Goal: Task Accomplishment & Management: Use online tool/utility

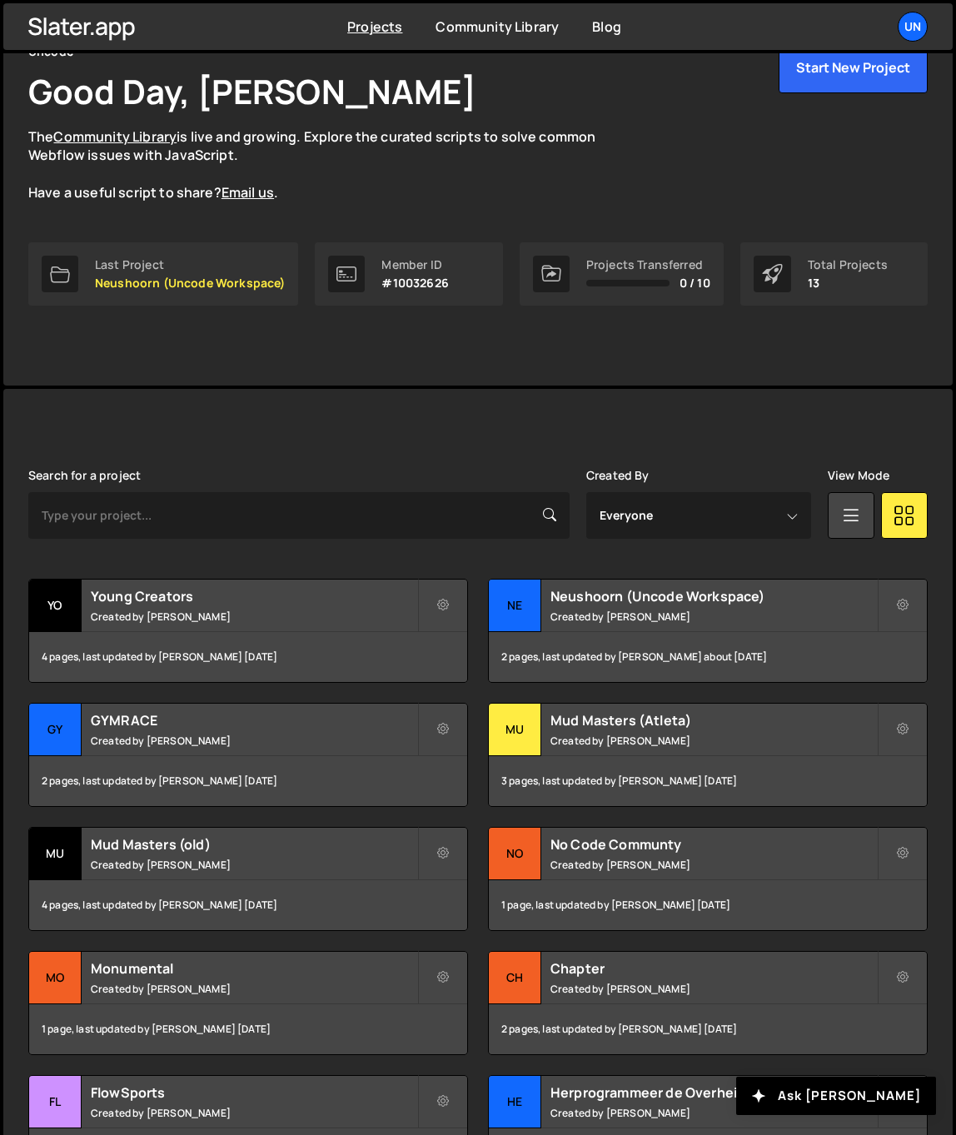
scroll to position [94, 0]
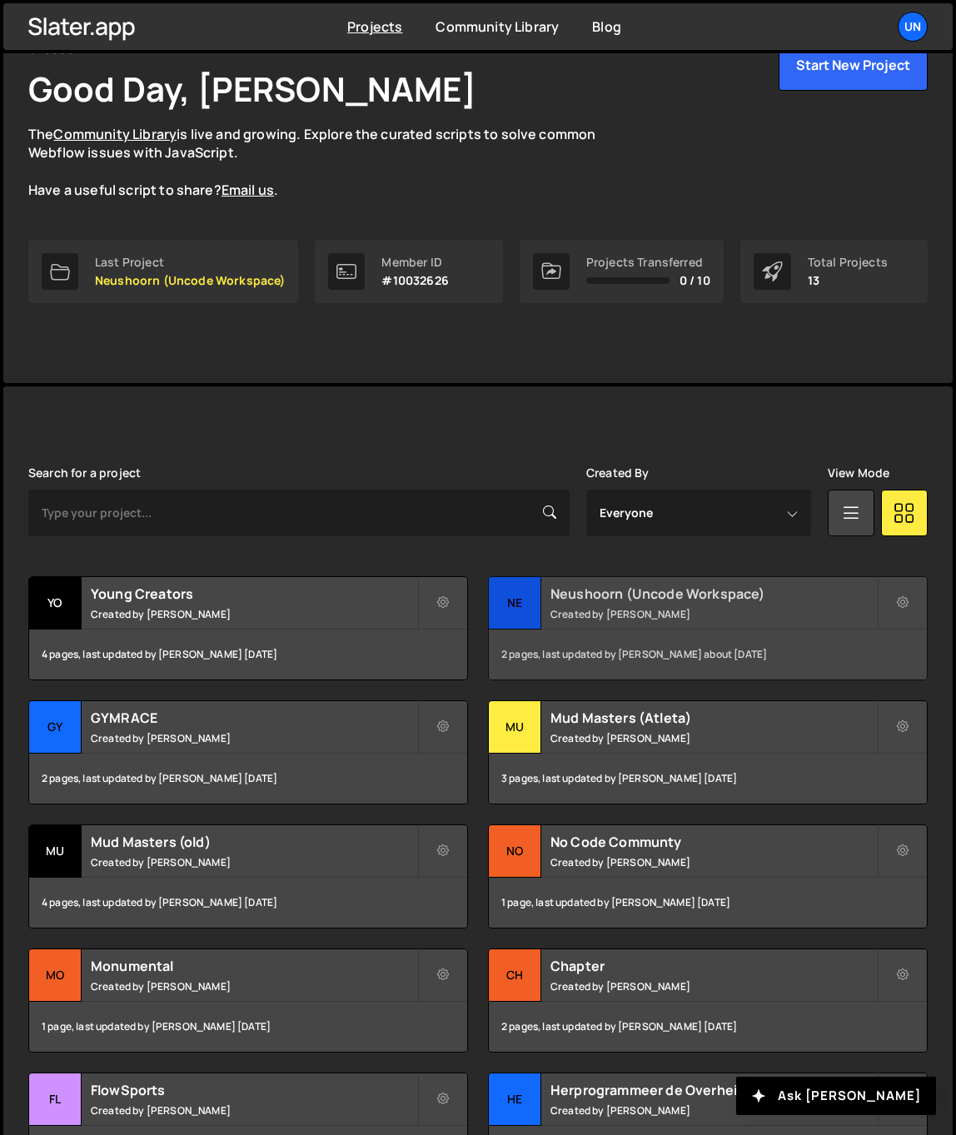
click at [626, 588] on h2 "Neushoorn (Uncode Workspace)" at bounding box center [714, 594] width 327 height 18
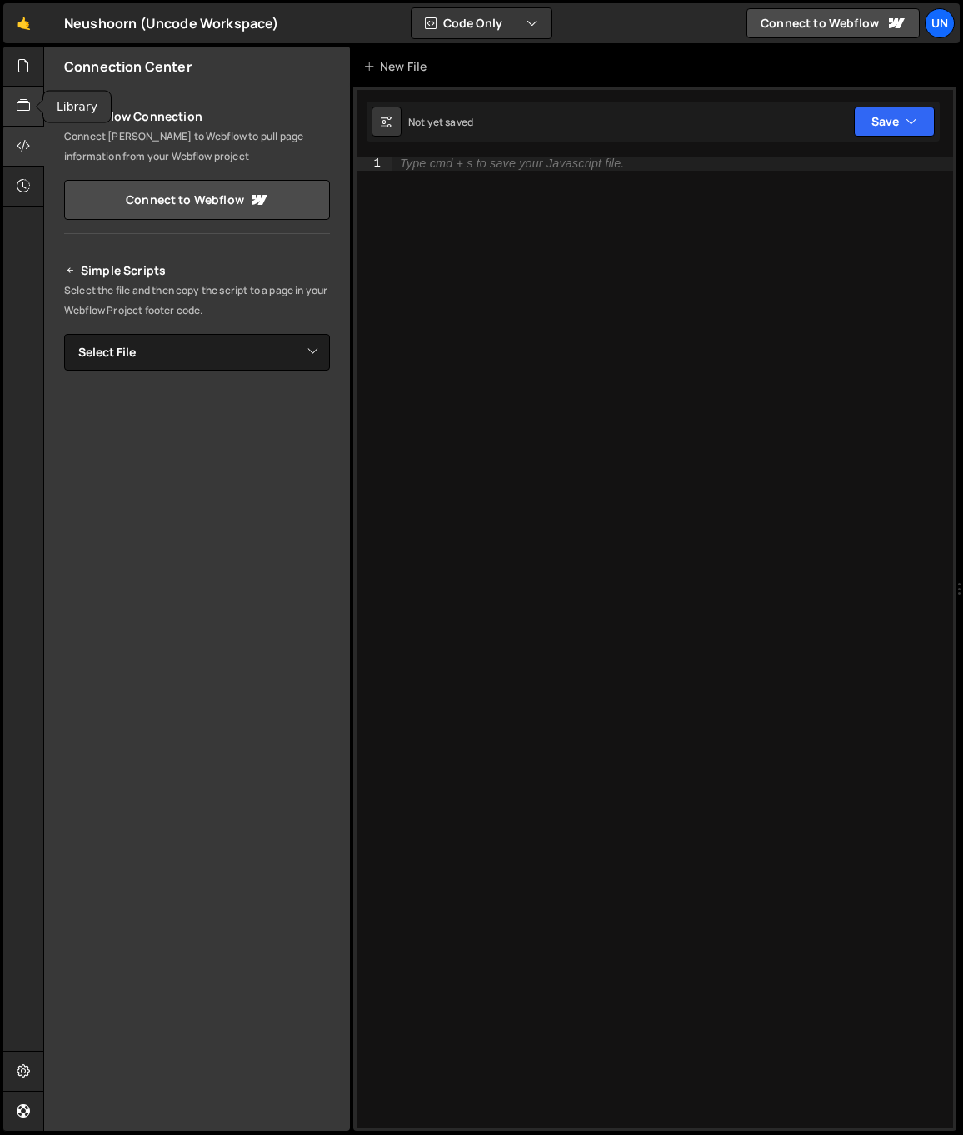
click at [31, 104] on div at bounding box center [23, 107] width 41 height 40
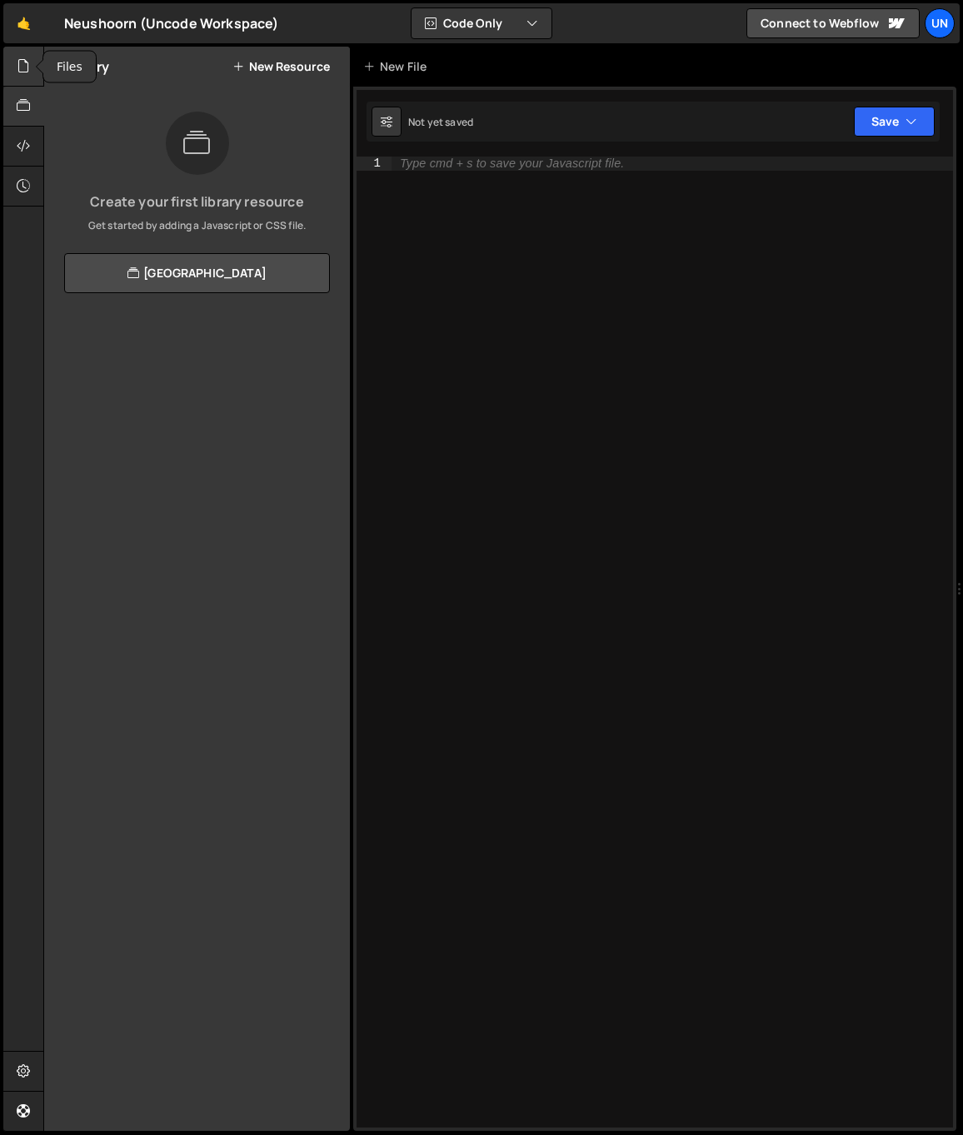
click at [29, 65] on icon at bounding box center [23, 66] width 13 height 18
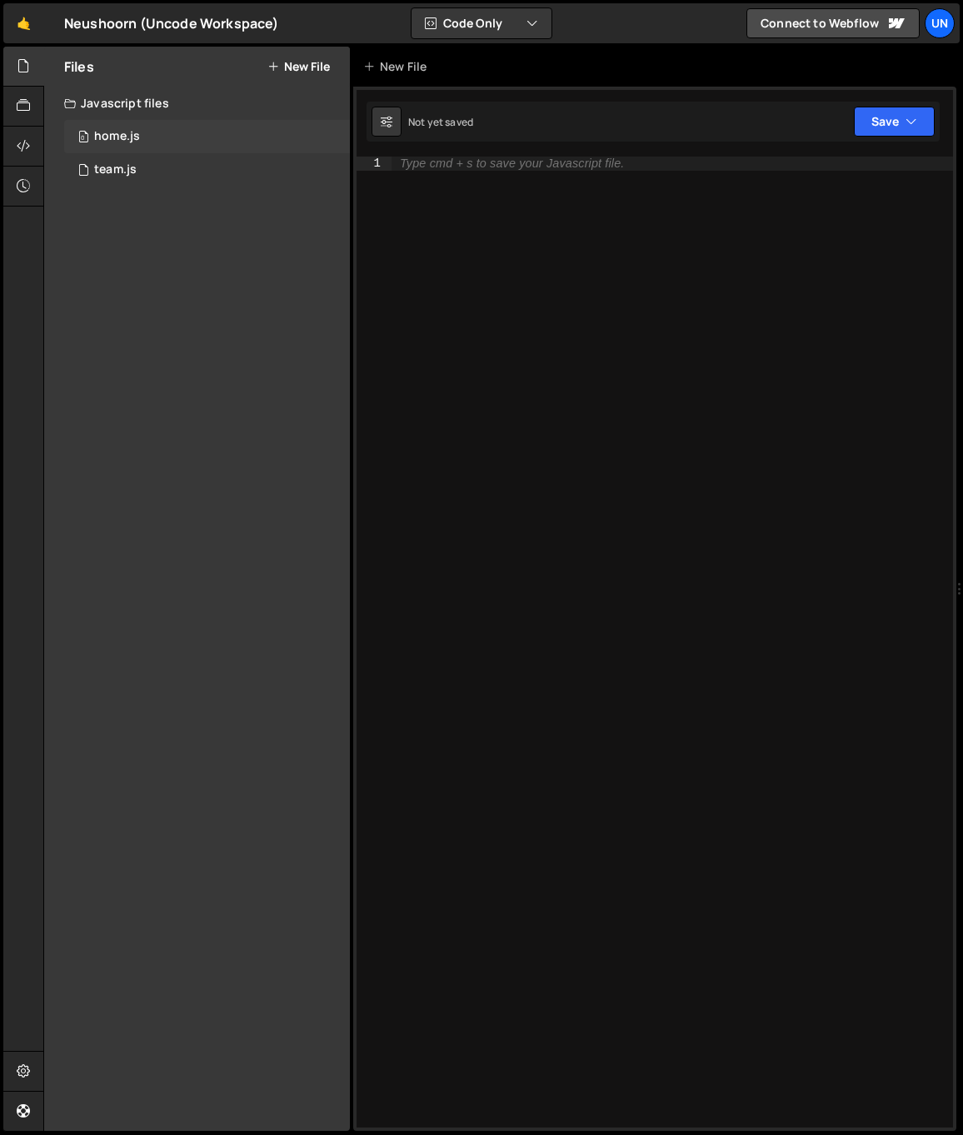
click at [147, 136] on div "0 home.js 0" at bounding box center [207, 136] width 286 height 33
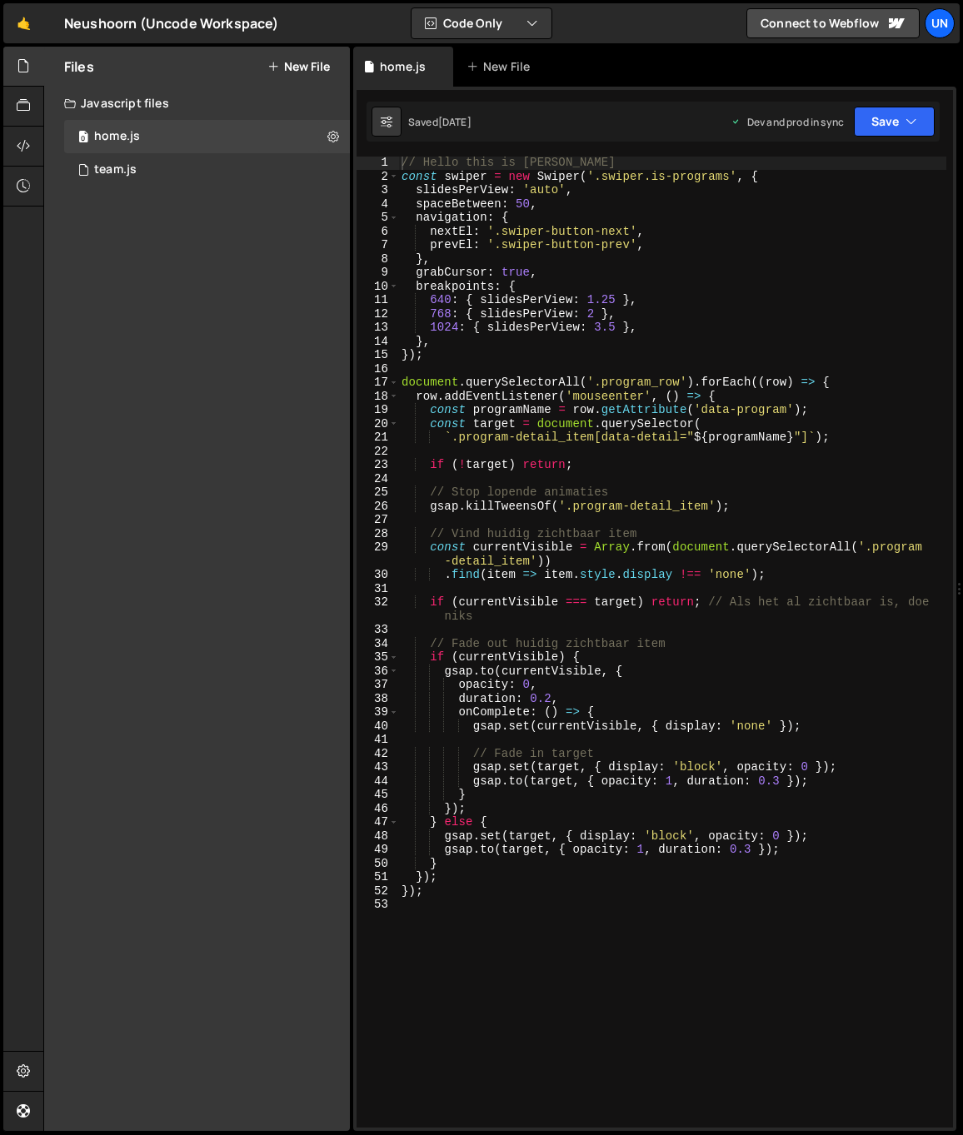
click at [596, 318] on div "// Hello this is Rick const swiper = new Swiper ( '.swiper.is-programs' , { sli…" at bounding box center [672, 655] width 548 height 999
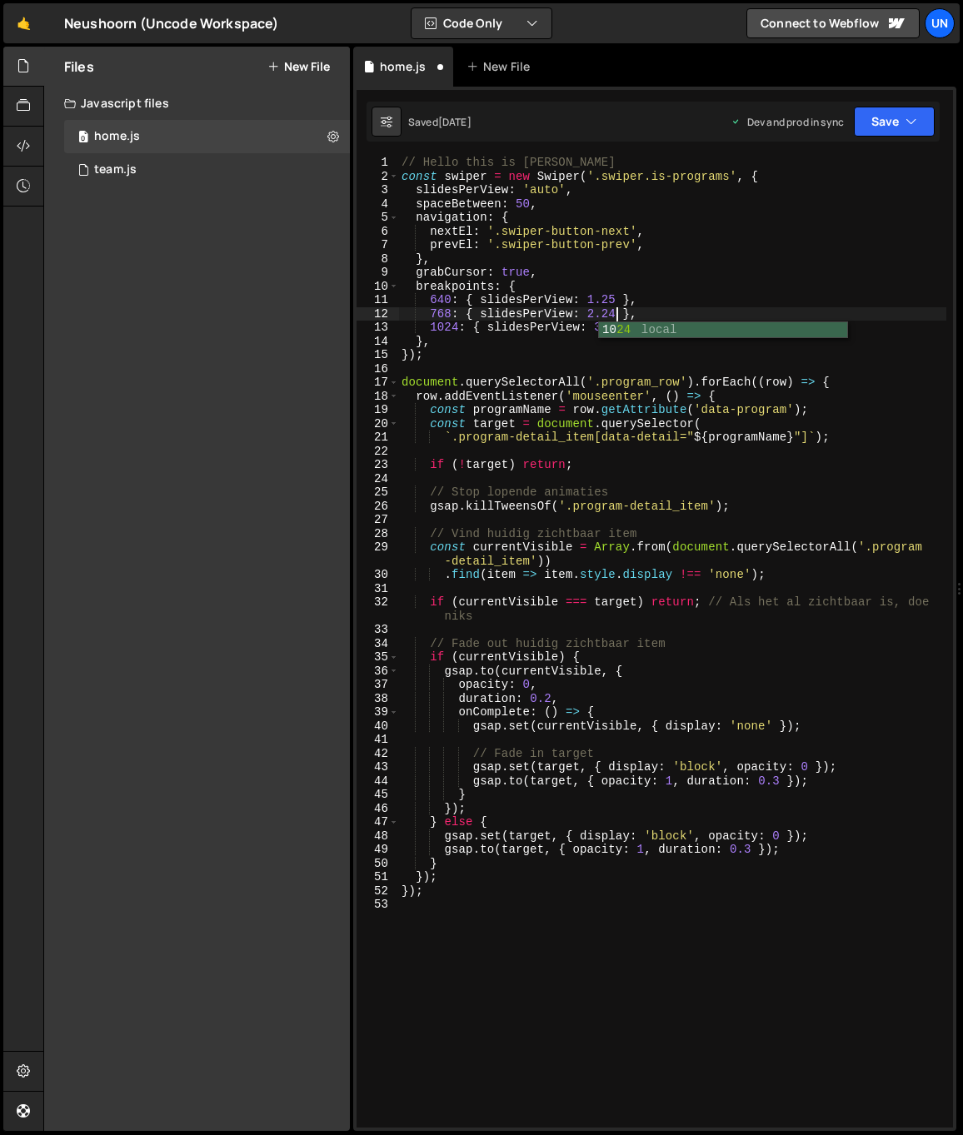
scroll to position [0, 14]
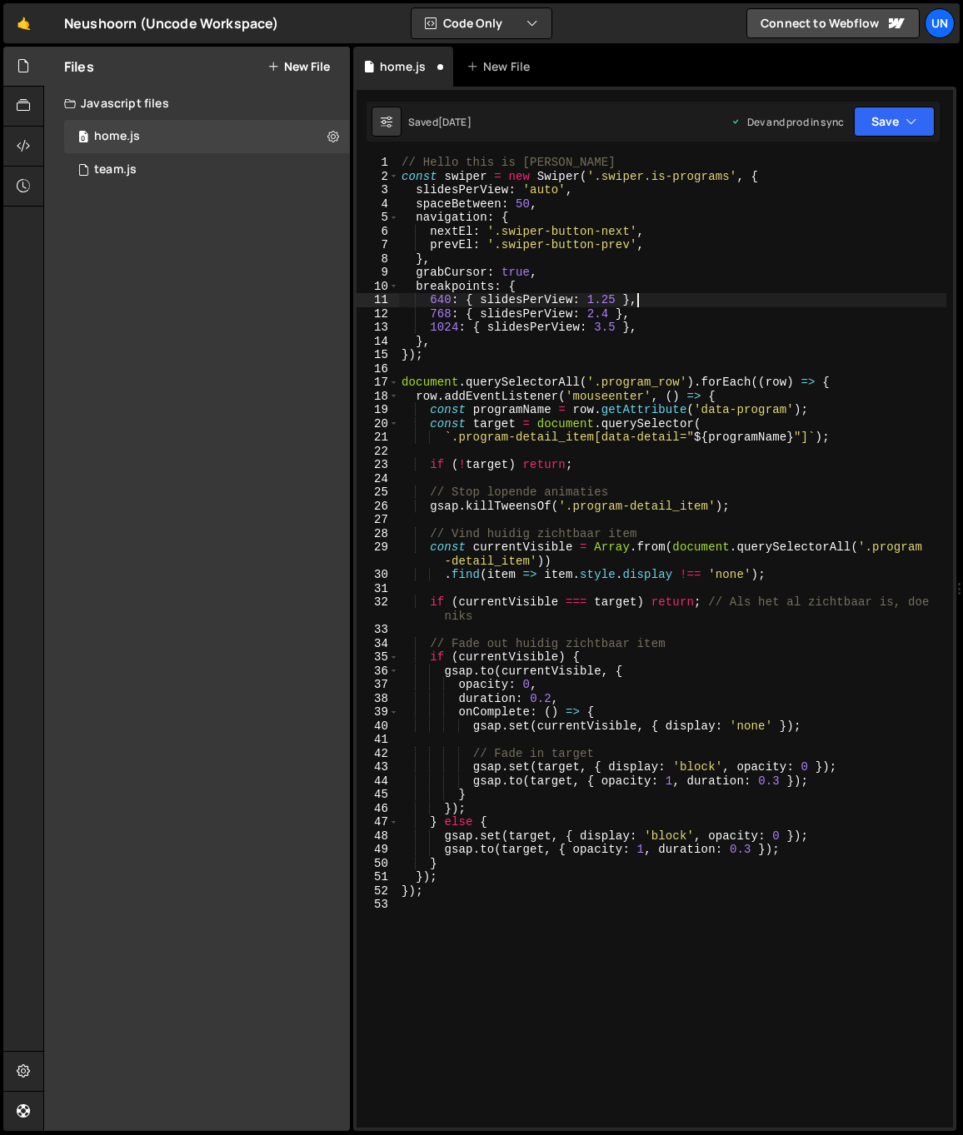
drag, startPoint x: 705, startPoint y: 301, endPoint x: 673, endPoint y: 304, distance: 31.8
click at [696, 300] on div "// Hello this is Rick const swiper = new Swiper ( '.swiper.is-programs' , { sli…" at bounding box center [672, 655] width 548 height 999
click at [615, 304] on div "// Hello this is Rick const swiper = new Swiper ( '.swiper.is-programs' , { sli…" at bounding box center [672, 655] width 548 height 999
click at [685, 307] on div "// Hello this is Rick const swiper = new Swiper ( '.swiper.is-programs' , { sli…" at bounding box center [672, 655] width 548 height 999
click at [556, 300] on div "// Hello this is Rick const swiper = new Swiper ( '.swiper.is-programs' , { sli…" at bounding box center [672, 655] width 548 height 999
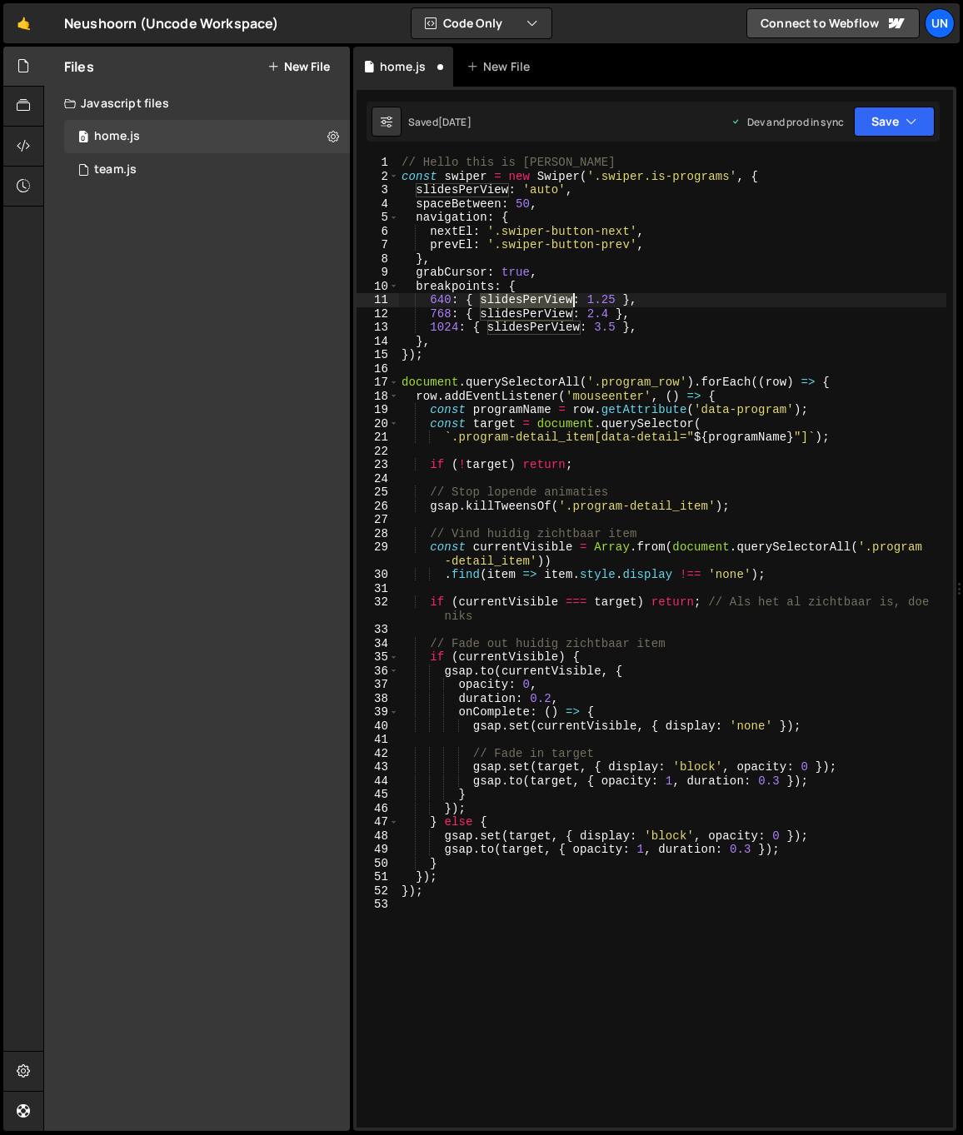
click at [556, 300] on div "// Hello this is Rick const swiper = new Swiper ( '.swiper.is-programs' , { sli…" at bounding box center [672, 655] width 548 height 999
type textarea "640: { slidesPerView: 1.25 },"
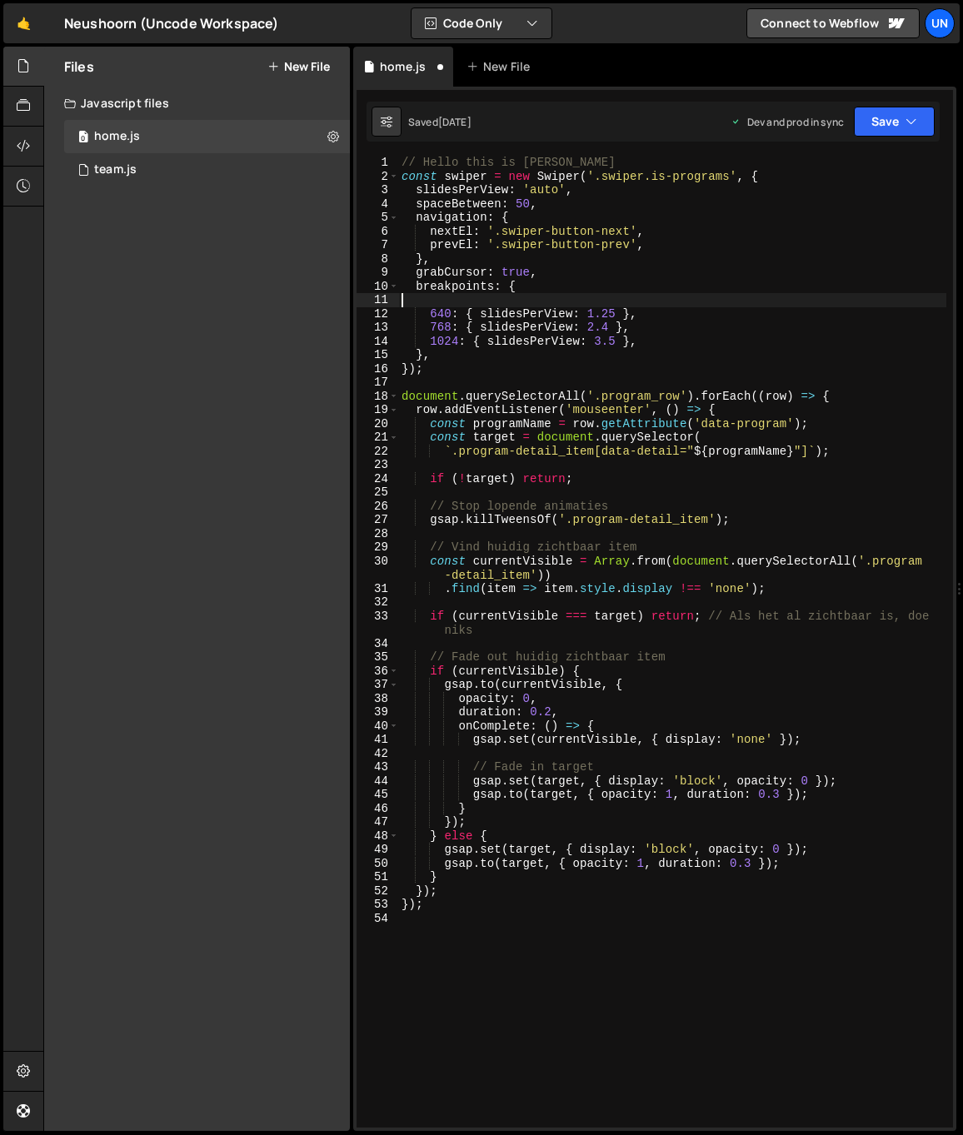
scroll to position [0, 0]
paste textarea "640: { slidesPerView: 1.25 },"
click at [447, 304] on div "// Hello this is Rick const swiper = new Swiper ( '.swiper.is-programs' , { sli…" at bounding box center [672, 655] width 548 height 999
click at [440, 302] on div "// Hello this is Rick const swiper = new Swiper ( '.swiper.is-programs' , { sli…" at bounding box center [672, 655] width 548 height 999
click at [439, 300] on div "// Hello this is Rick const swiper = new Swiper ( '.swiper.is-programs' , { sli…" at bounding box center [672, 655] width 548 height 999
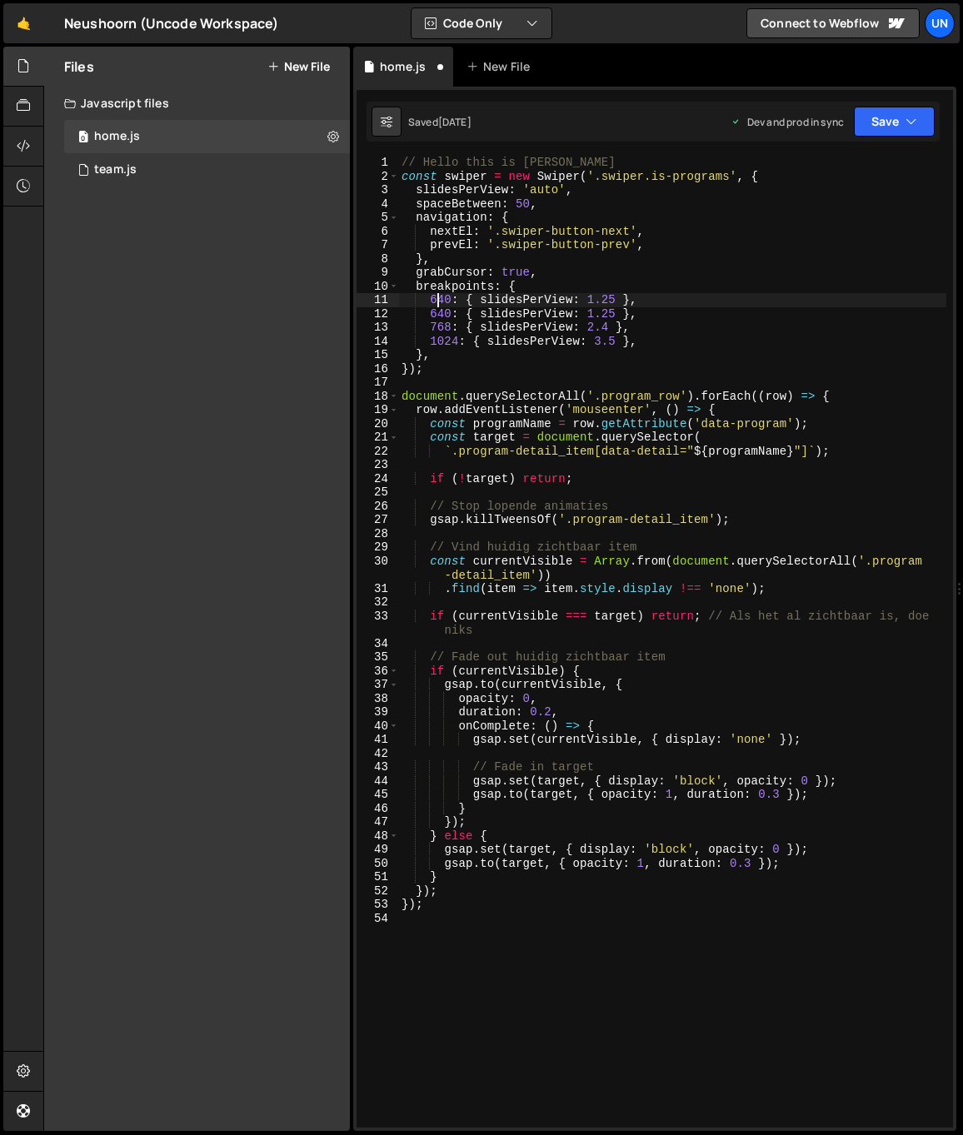
click at [439, 300] on div "// Hello this is Rick const swiper = new Swiper ( '.swiper.is-programs' , { sli…" at bounding box center [672, 655] width 548 height 999
click at [591, 294] on div "// Hello this is Rick const swiper = new Swiper ( '.swiper.is-programs' , { sli…" at bounding box center [672, 655] width 548 height 999
click at [598, 297] on div "// Hello this is Rick const swiper = new Swiper ( '.swiper.is-programs' , { sli…" at bounding box center [672, 655] width 548 height 999
click at [595, 297] on div "// Hello this is Rick const swiper = new Swiper ( '.swiper.is-programs' , { sli…" at bounding box center [672, 655] width 548 height 999
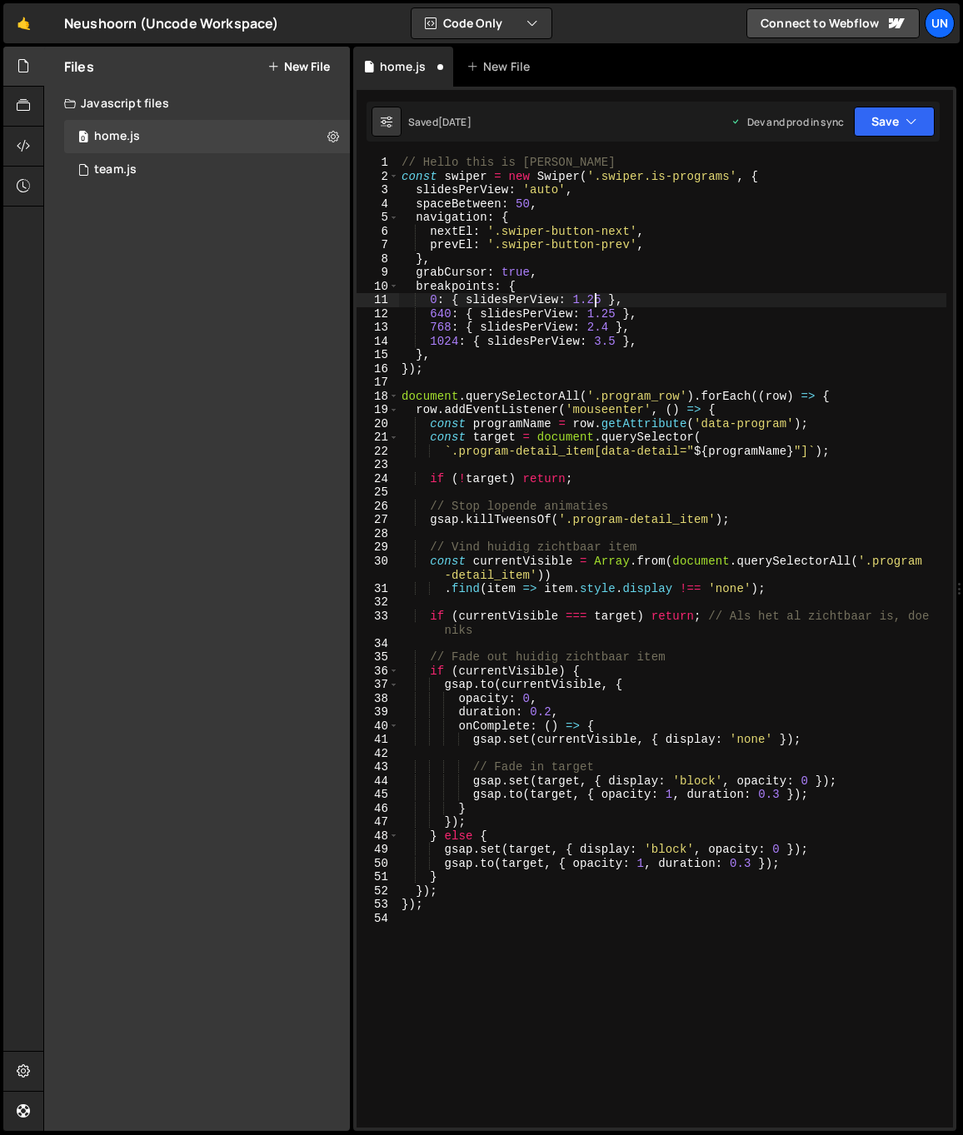
click at [595, 297] on div "// Hello this is Rick const swiper = new Swiper ( '.swiper.is-programs' , { sli…" at bounding box center [672, 655] width 548 height 999
click at [603, 302] on div "// Hello this is Rick const swiper = new Swiper ( '.swiper.is-programs' , { sli…" at bounding box center [672, 642] width 548 height 971
click at [594, 310] on div "// Hello this is Rick const swiper = new Swiper ( '.swiper.is-programs' , { sli…" at bounding box center [672, 655] width 548 height 999
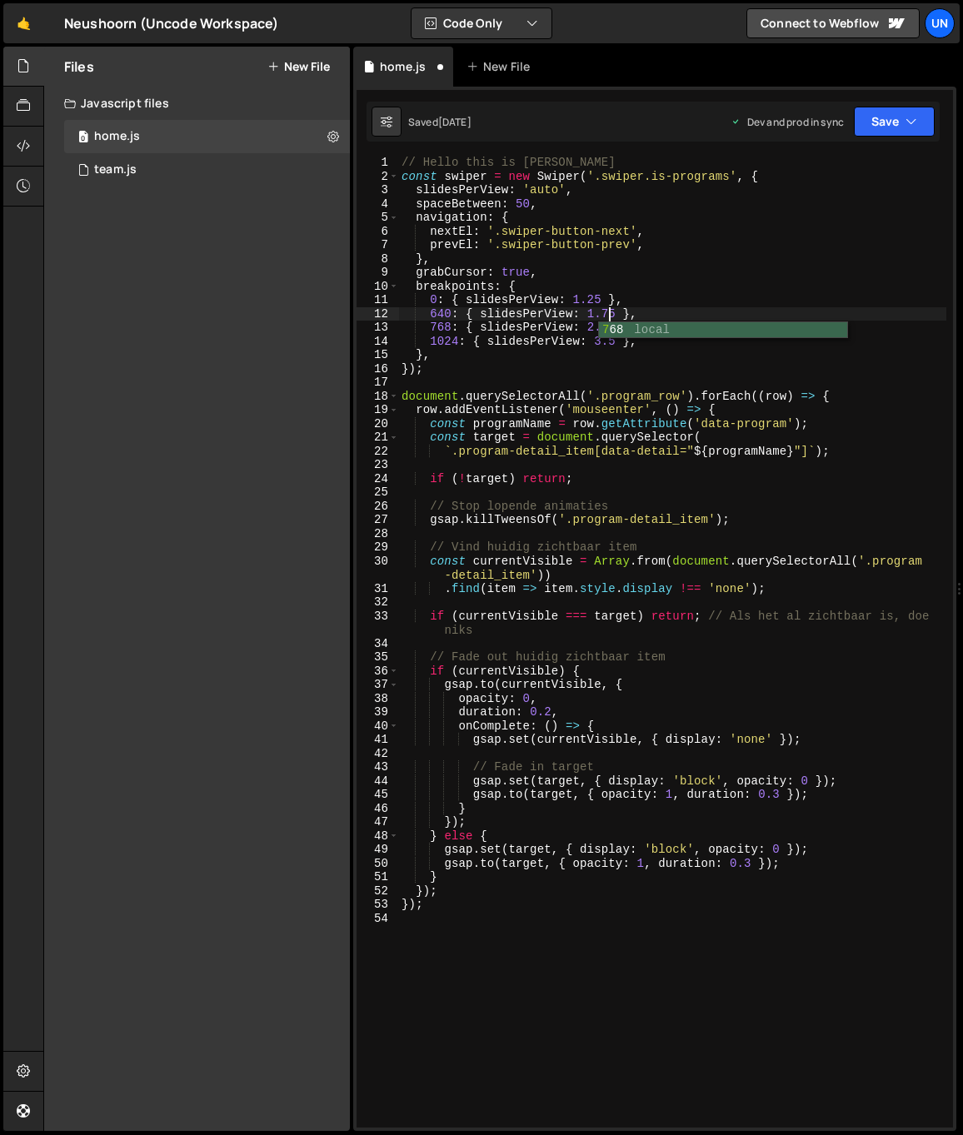
click at [766, 277] on div "// Hello this is Rick const swiper = new Swiper ( '.swiper.is-programs' , { sli…" at bounding box center [672, 655] width 548 height 999
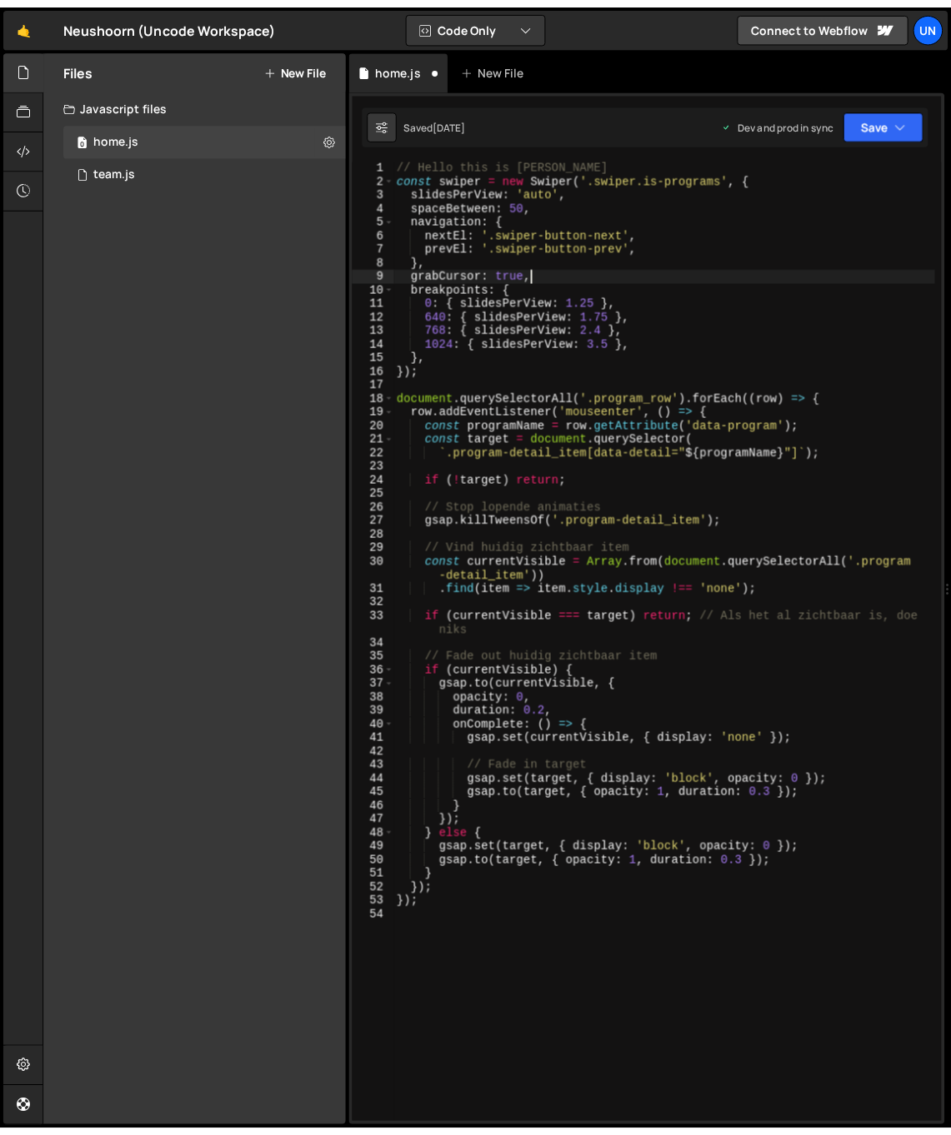
scroll to position [0, 8]
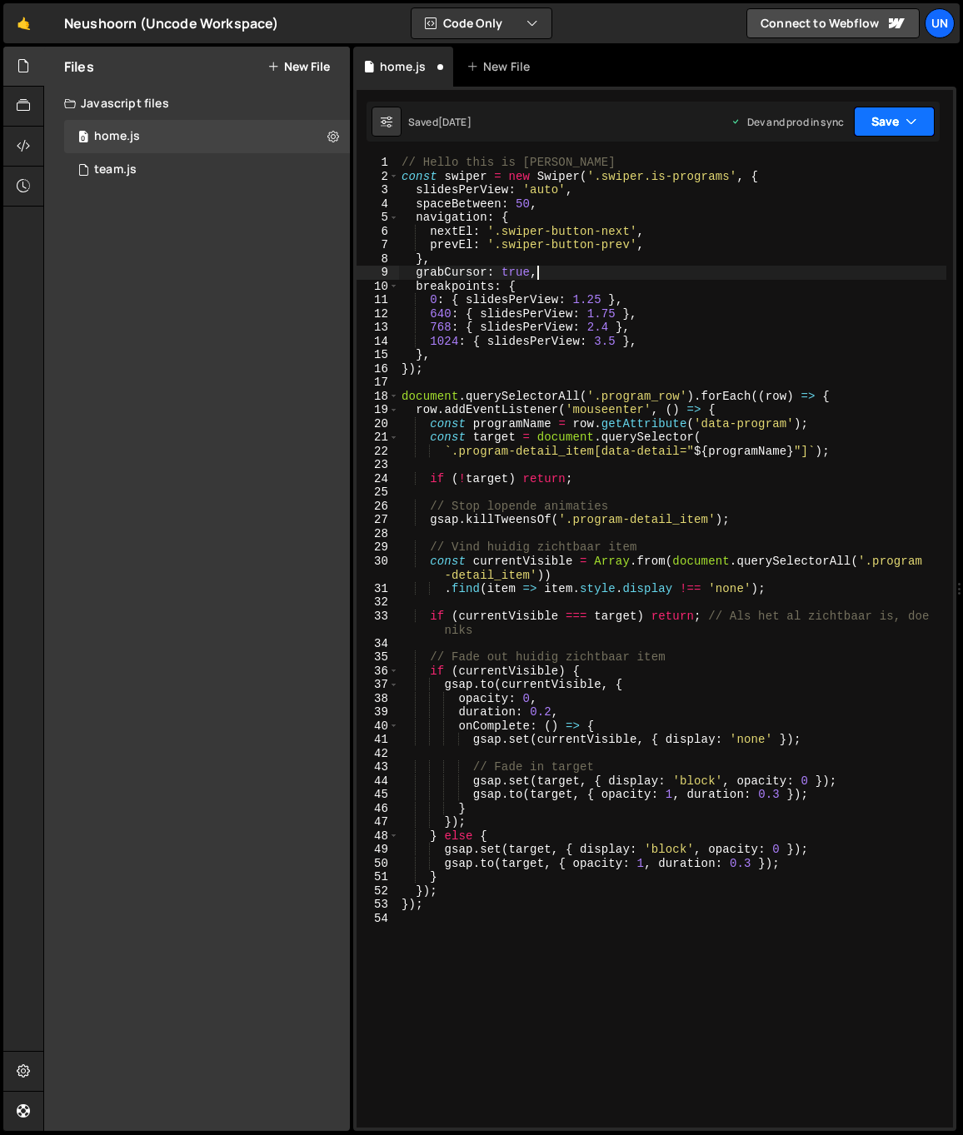
click at [916, 117] on icon "button" at bounding box center [912, 121] width 12 height 17
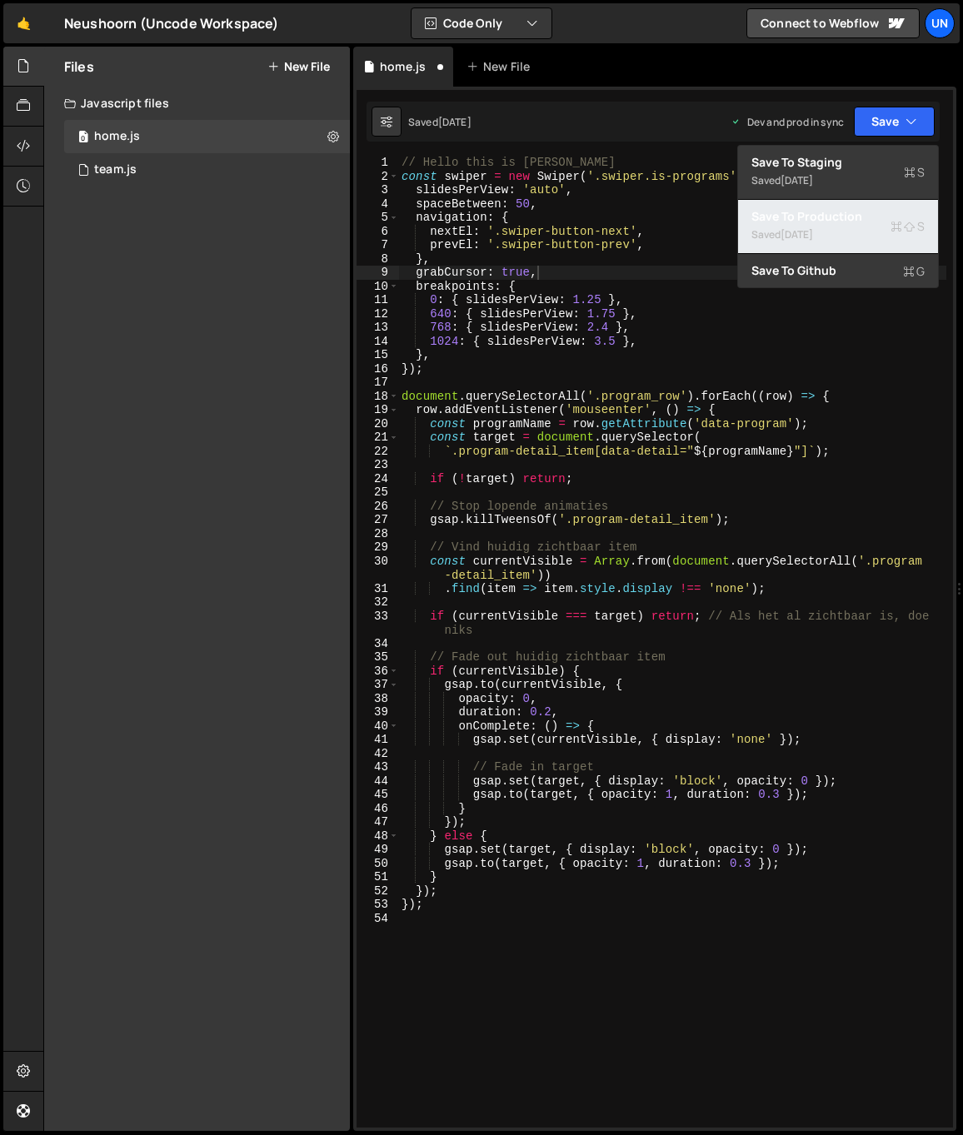
click at [811, 233] on div "1 week ago" at bounding box center [797, 234] width 32 height 14
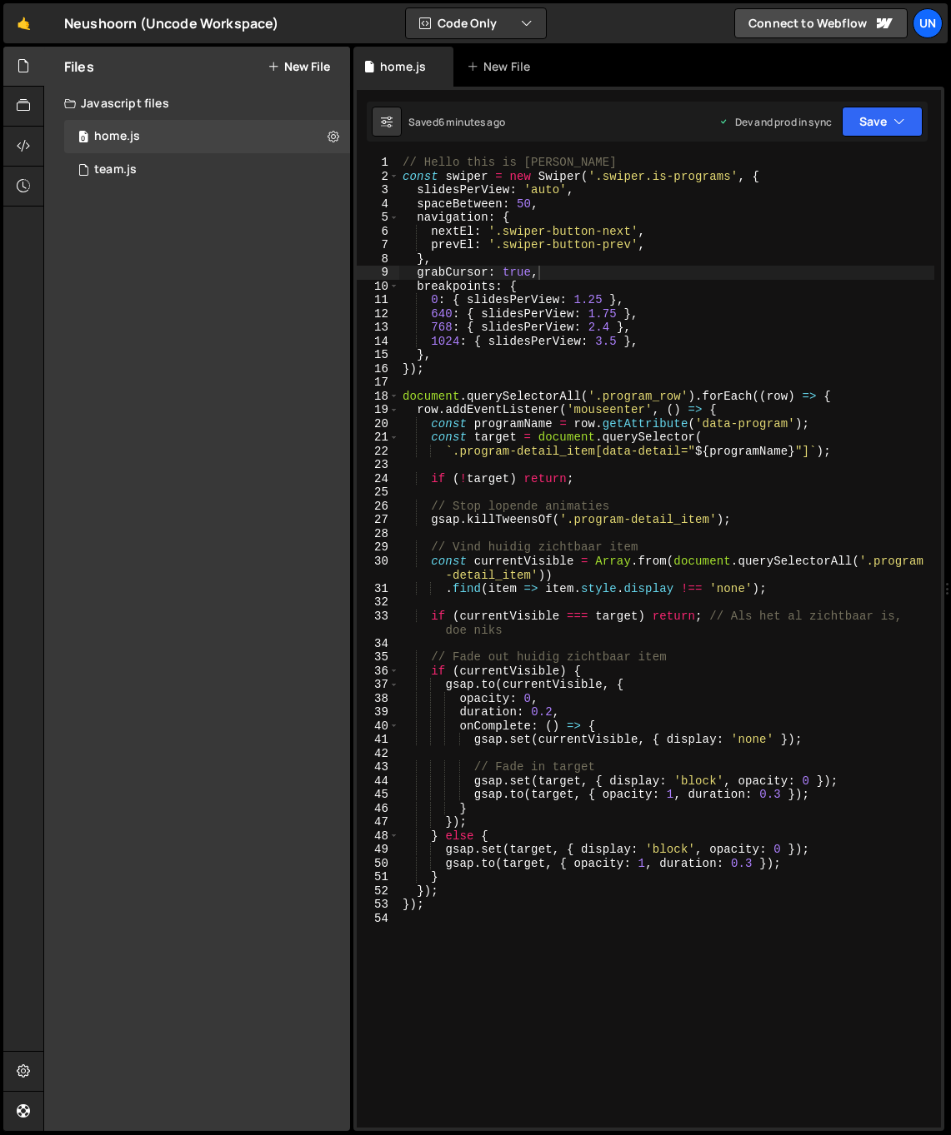
type textarea "});"
click at [514, 896] on div "// Hello this is Rick const swiper = new Swiper ( '.swiper.is-programs' , { sli…" at bounding box center [666, 655] width 535 height 999
drag, startPoint x: 462, startPoint y: 917, endPoint x: 450, endPoint y: 918, distance: 12.5
click at [462, 917] on div "// Hello this is Rick const swiper = new Swiper ( '.swiper.is-programs' , { sli…" at bounding box center [666, 655] width 535 height 999
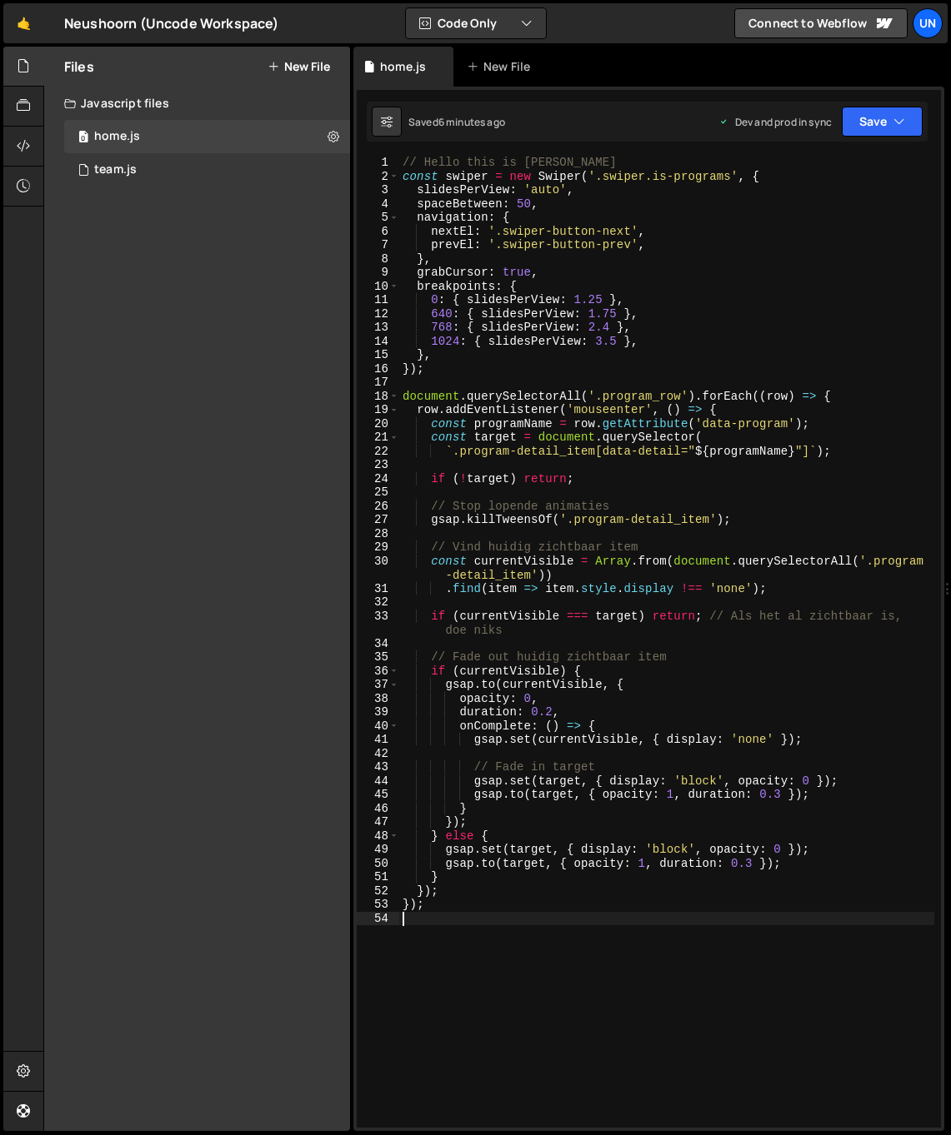
scroll to position [0, 0]
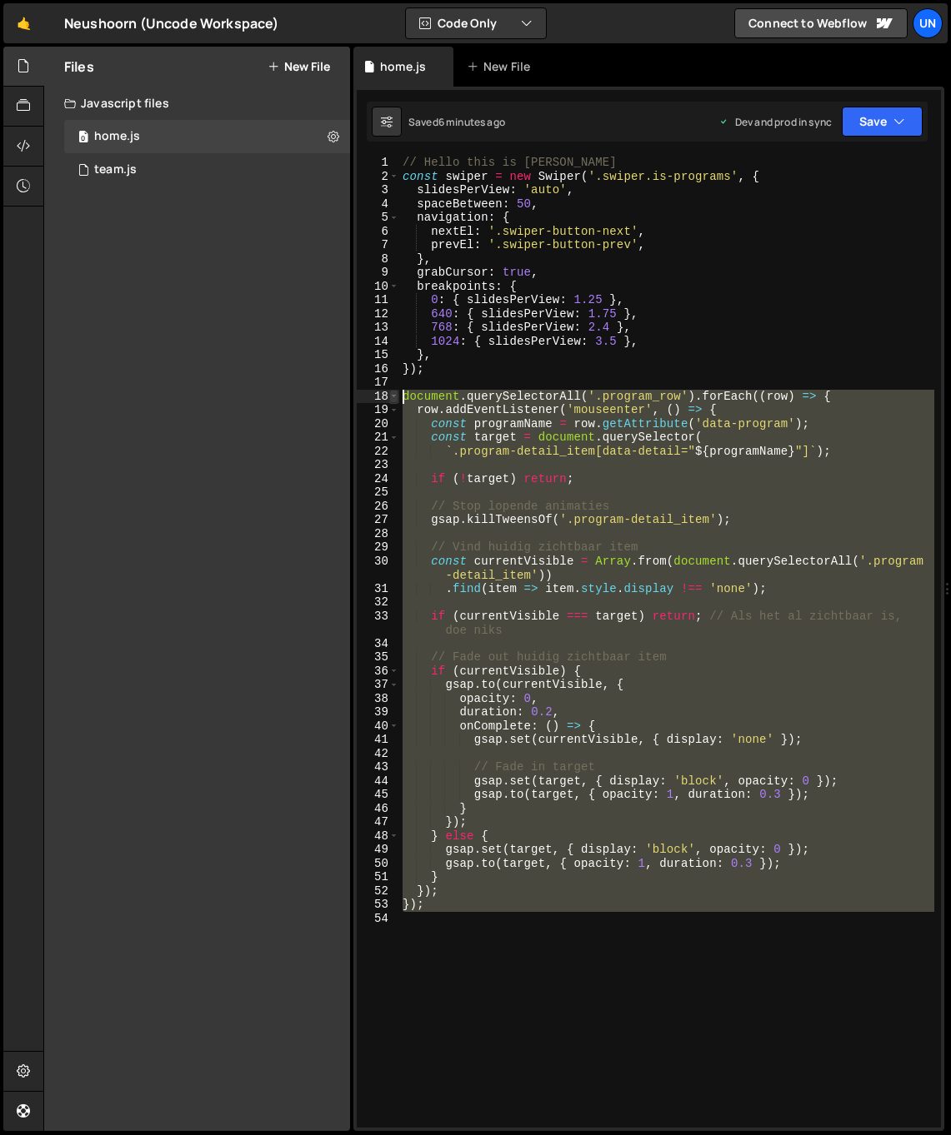
drag, startPoint x: 433, startPoint y: 919, endPoint x: 397, endPoint y: 392, distance: 527.8
click at [397, 392] on div "1 2 3 4 5 6 7 8 9 10 11 12 13 14 15 16 17 18 19 20 21 22 23 24 25 26 27 28 29 3…" at bounding box center [649, 642] width 584 height 971
paste textarea "// });"
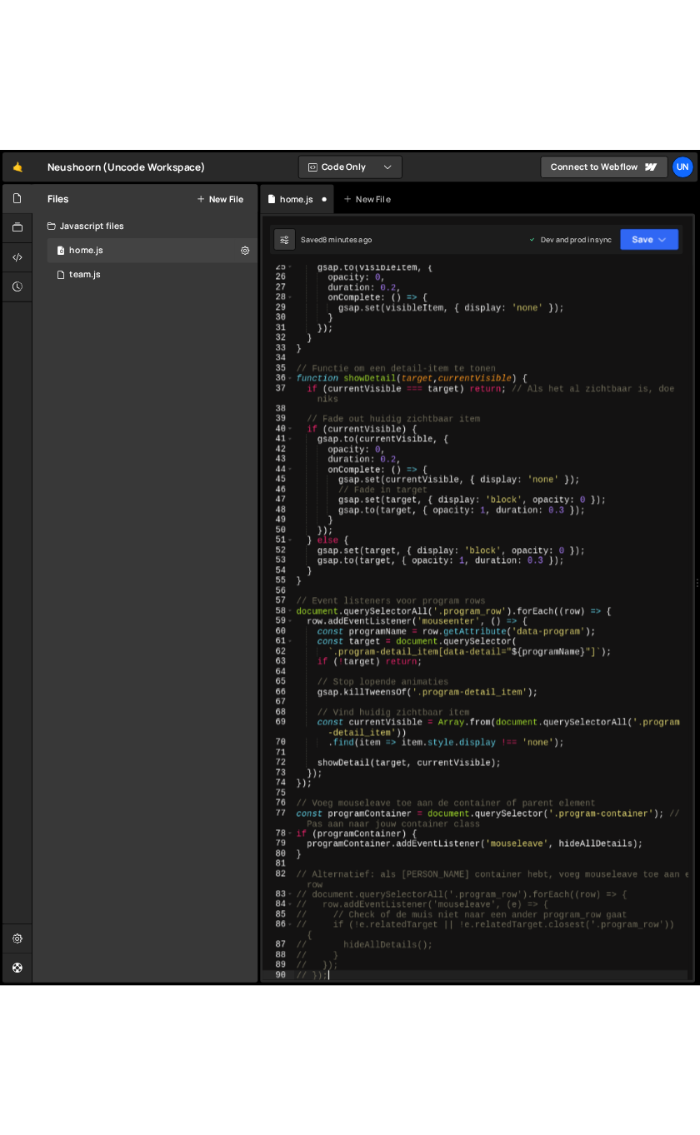
scroll to position [348, 0]
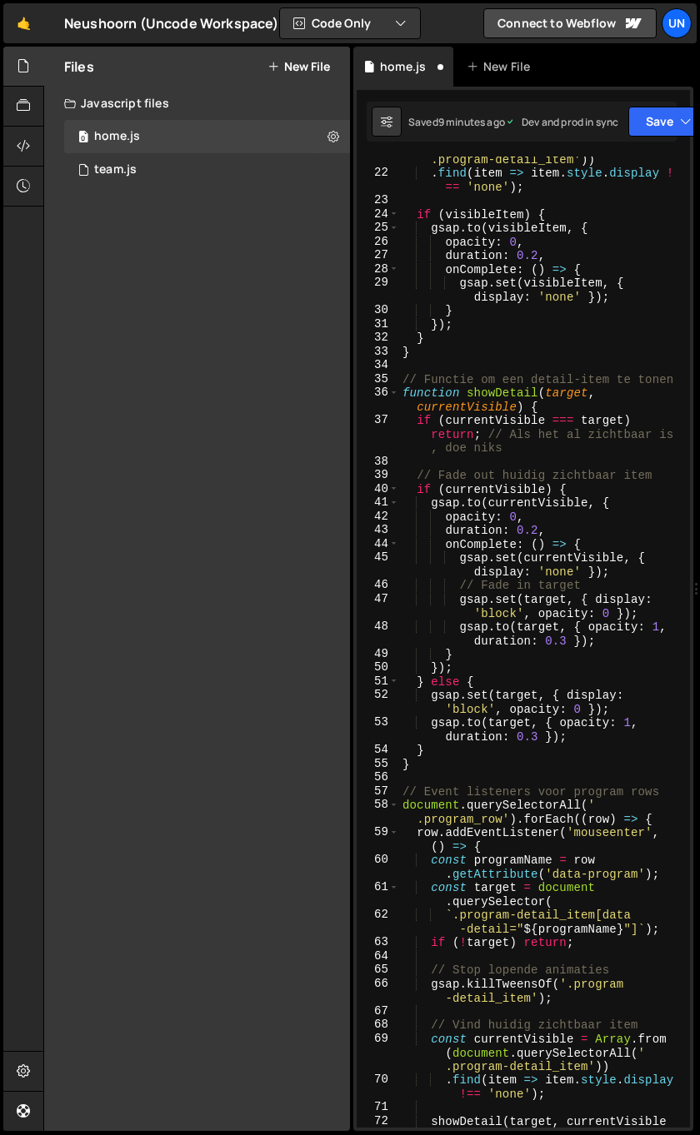
click at [318, 65] on button "New File" at bounding box center [298, 66] width 62 height 13
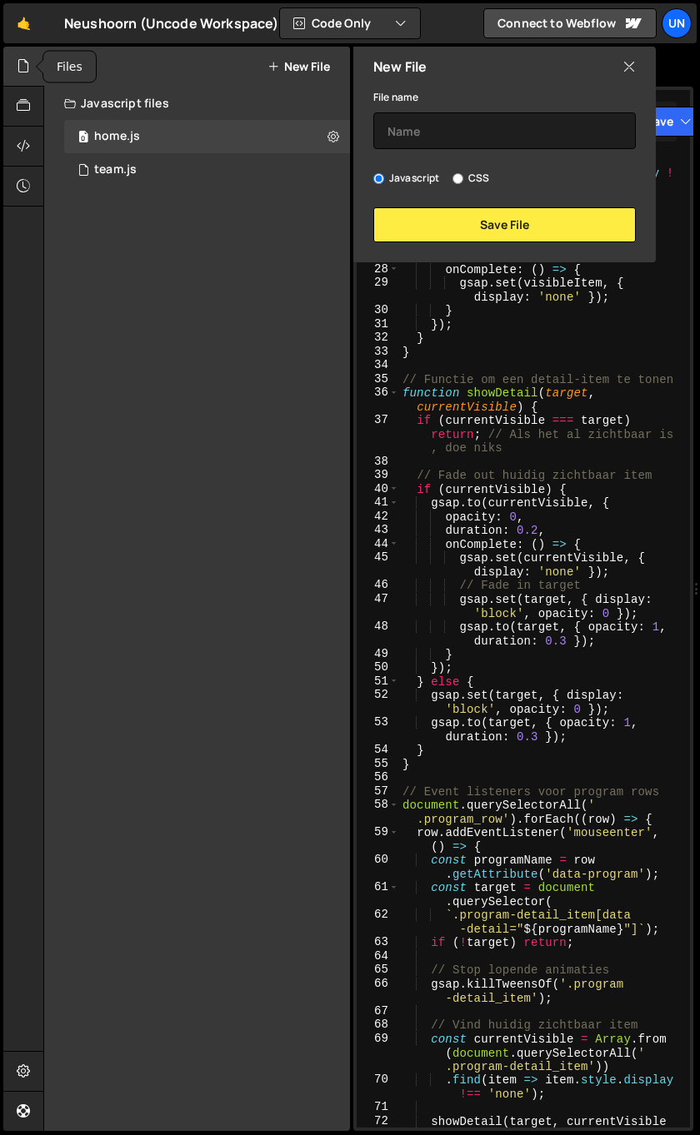
click at [27, 78] on div at bounding box center [23, 67] width 41 height 40
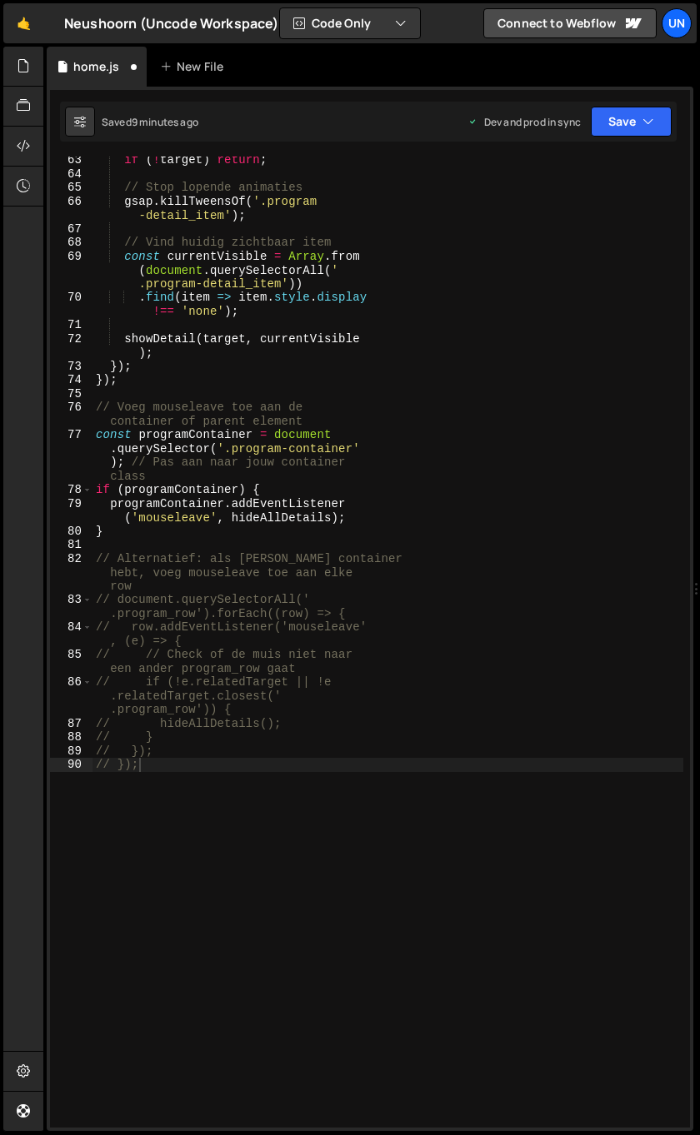
scroll to position [1130, 0]
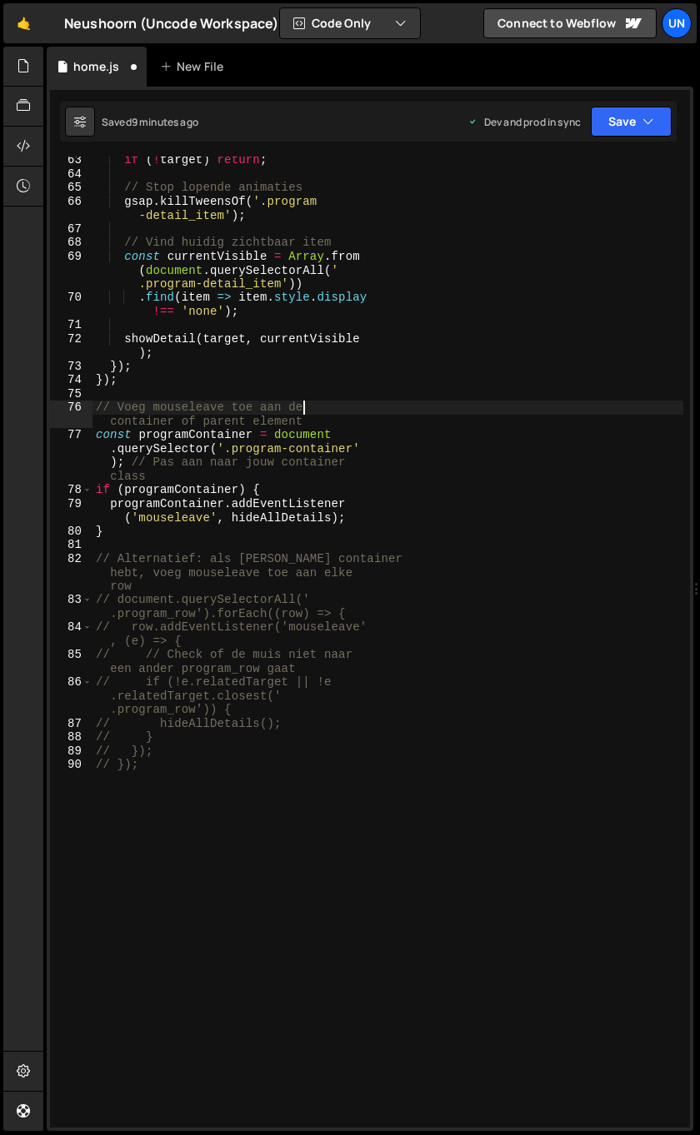
click at [332, 402] on div "if ( ! target ) return ; // Stop lopende animaties gsap . killTweensOf ( '.prog…" at bounding box center [387, 652] width 591 height 999
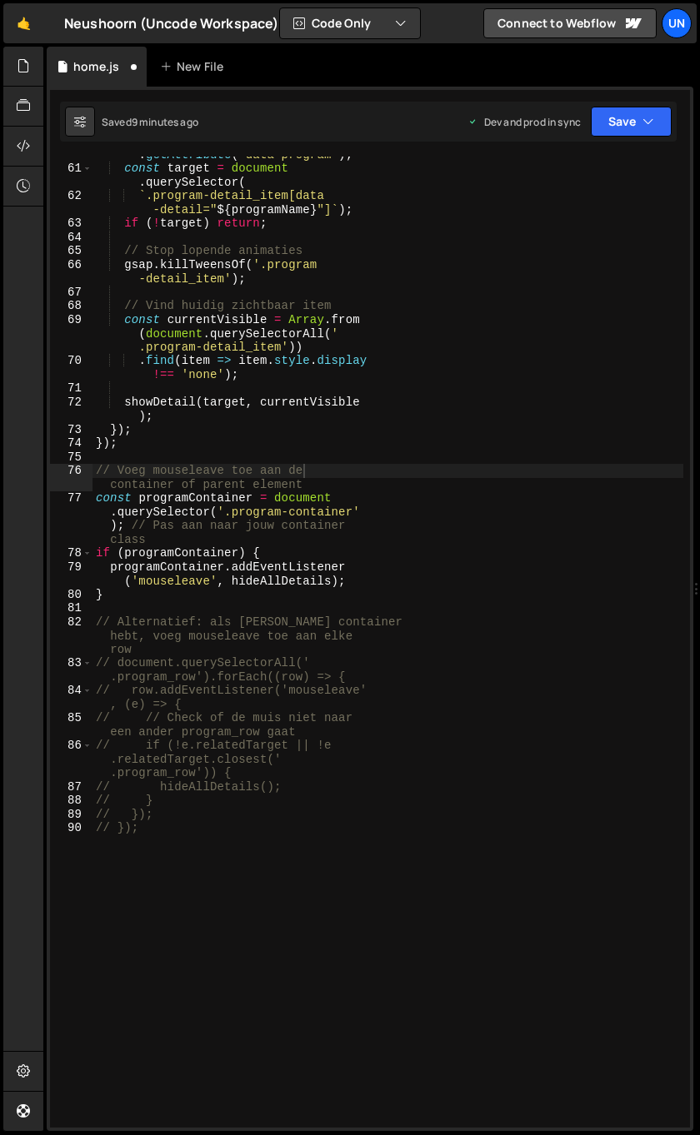
click at [355, 813] on div "const programName = row . getAttribute ( 'data-program' ) ; const target = docu…" at bounding box center [387, 640] width 591 height 1013
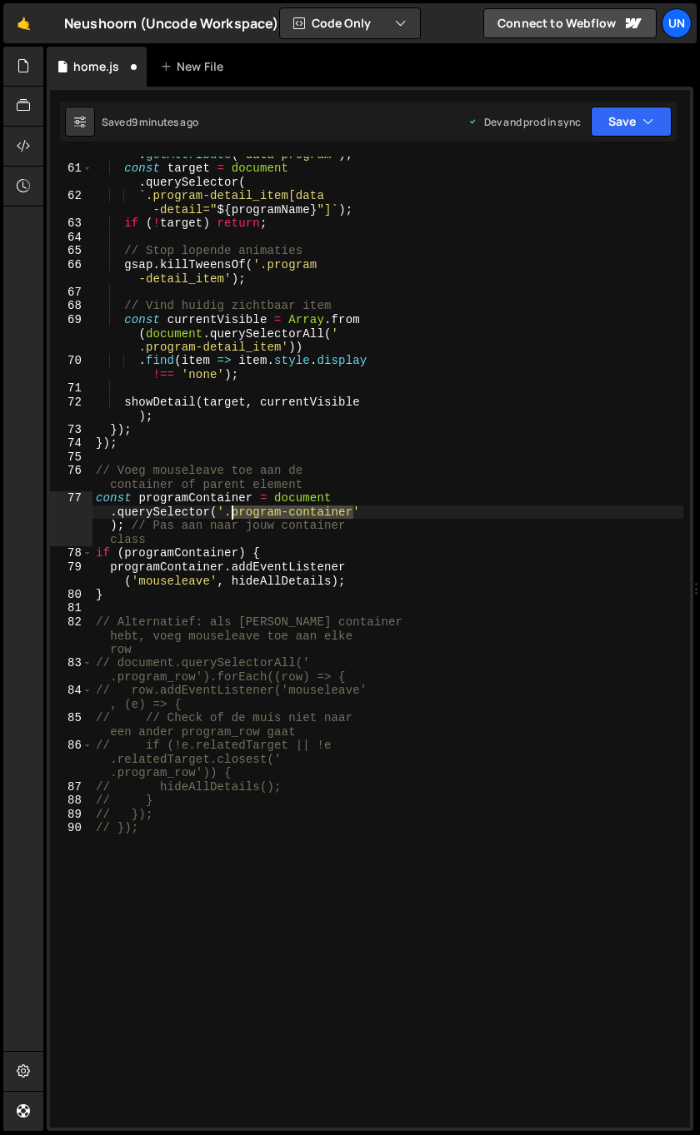
drag, startPoint x: 354, startPoint y: 514, endPoint x: 232, endPoint y: 516, distance: 121.6
click at [232, 516] on div "const programName = row . getAttribute ( 'data-program' ) ; const target = docu…" at bounding box center [387, 640] width 591 height 1013
paste textarea "_list w-dyn-items"
click at [321, 511] on div "const programName = row . getAttribute ( 'data-program' ) ; const target = docu…" at bounding box center [387, 640] width 591 height 1013
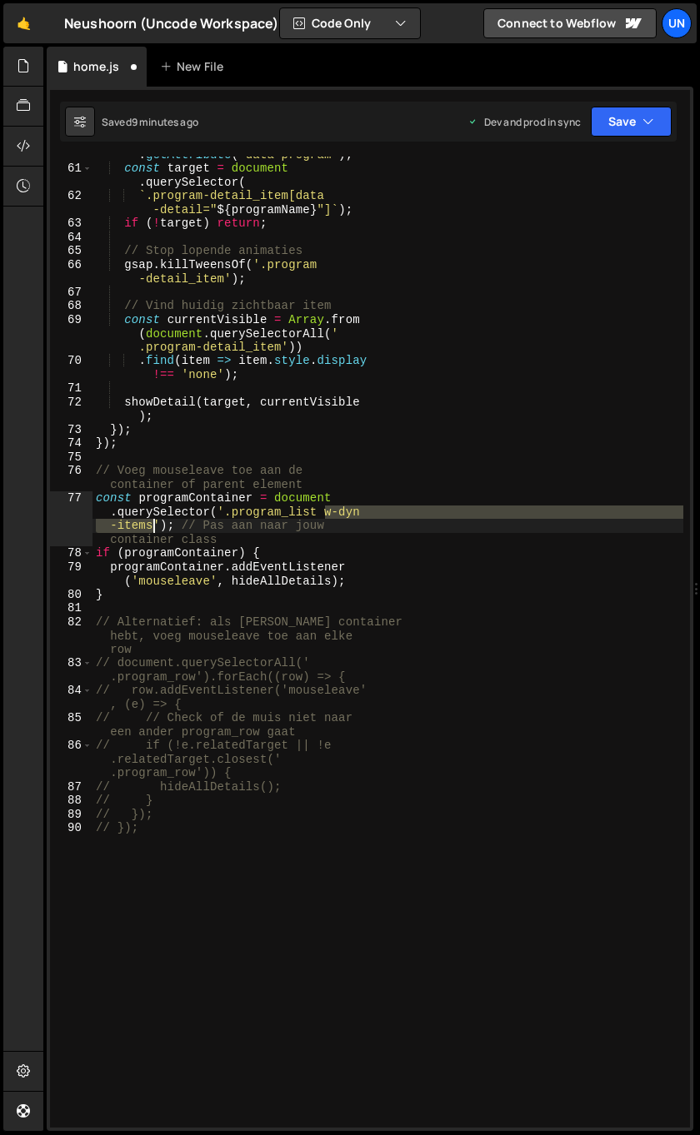
drag, startPoint x: 325, startPoint y: 514, endPoint x: 152, endPoint y: 526, distance: 172.8
click at [152, 526] on div "const programName = row . getAttribute ( 'data-program' ) ; const target = docu…" at bounding box center [387, 640] width 591 height 1013
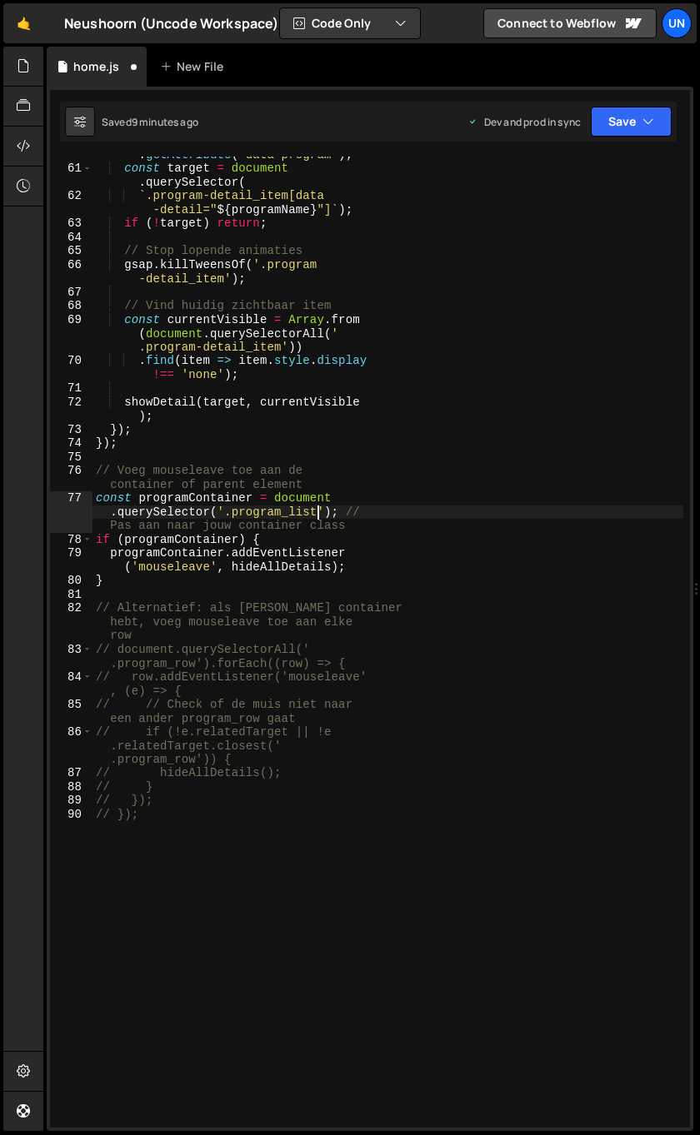
click at [430, 617] on div "const programName = row . getAttribute ( 'data-program' ) ; const target = docu…" at bounding box center [387, 640] width 591 height 1013
type textarea "// Alternatief: als je geen container hebt, voeg mouseleave toe aan elke row"
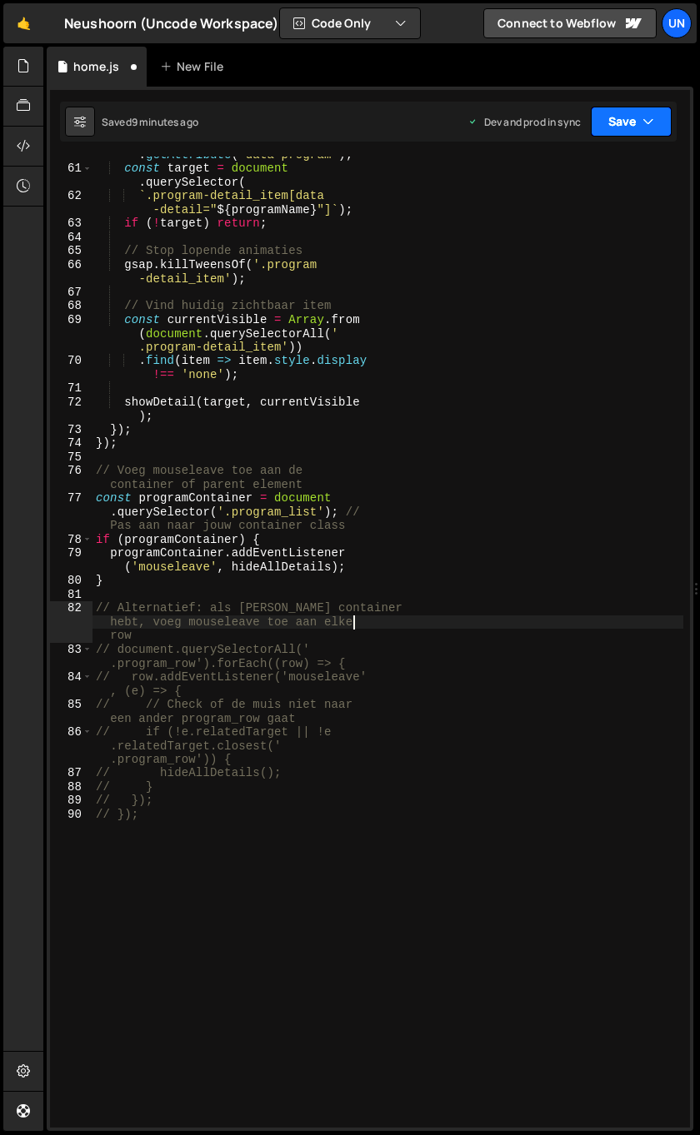
click at [620, 127] on button "Save" at bounding box center [631, 122] width 81 height 30
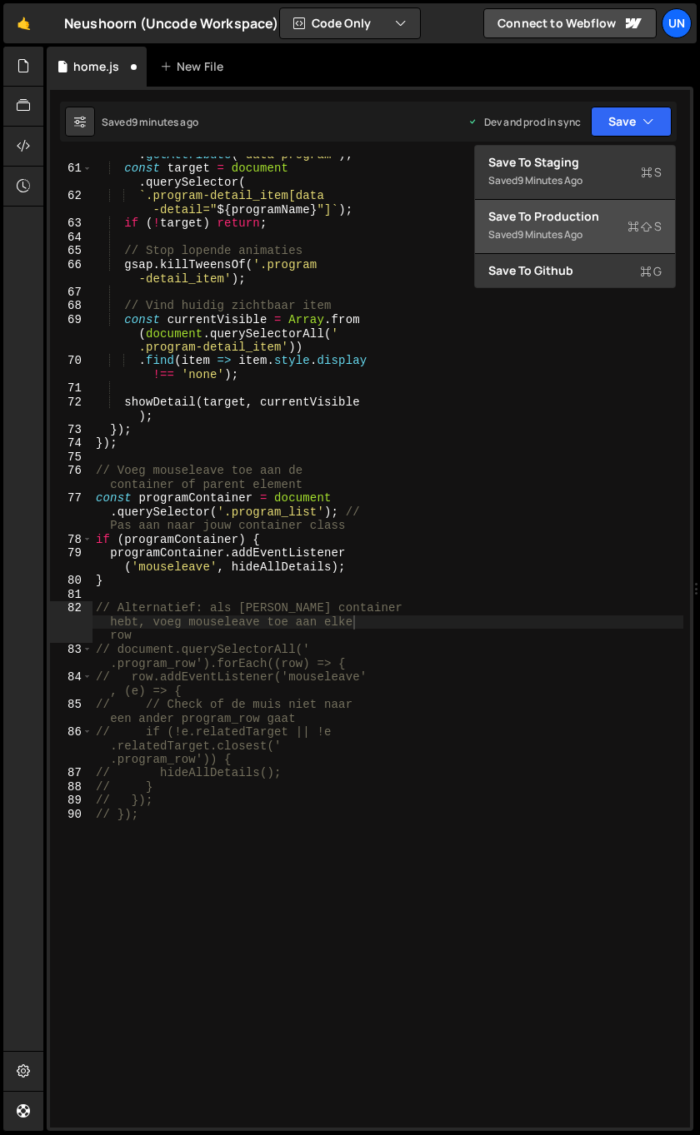
click at [530, 221] on div "Save to Production S" at bounding box center [574, 216] width 173 height 17
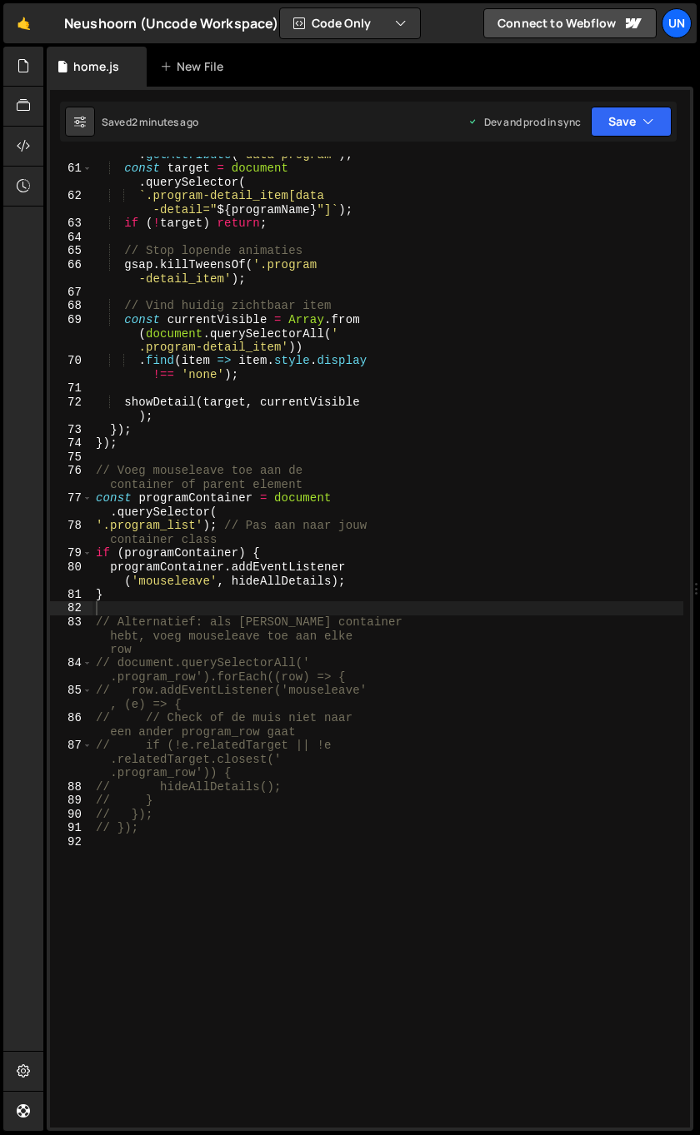
click at [149, 862] on div "const programName = row . getAttribute ( 'data-program' ) ; const target = docu…" at bounding box center [387, 640] width 591 height 1013
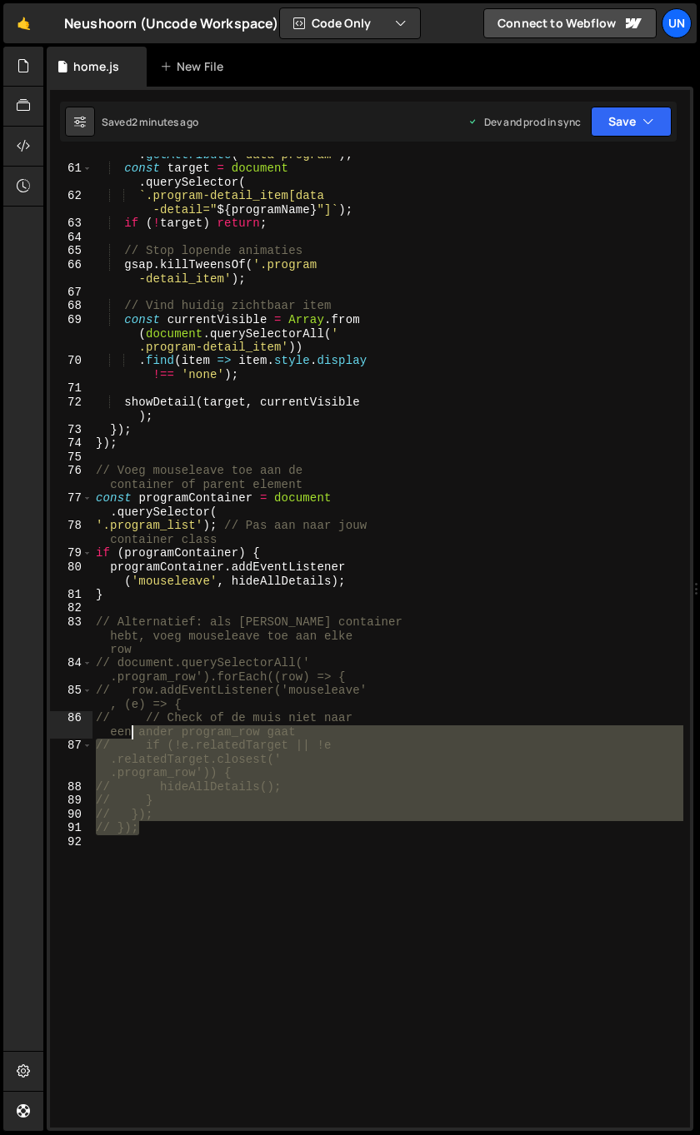
drag, startPoint x: 163, startPoint y: 826, endPoint x: 112, endPoint y: 588, distance: 243.0
click at [112, 585] on div "const programName = row . getAttribute ( 'data-program' ) ; const target = docu…" at bounding box center [387, 640] width 591 height 1013
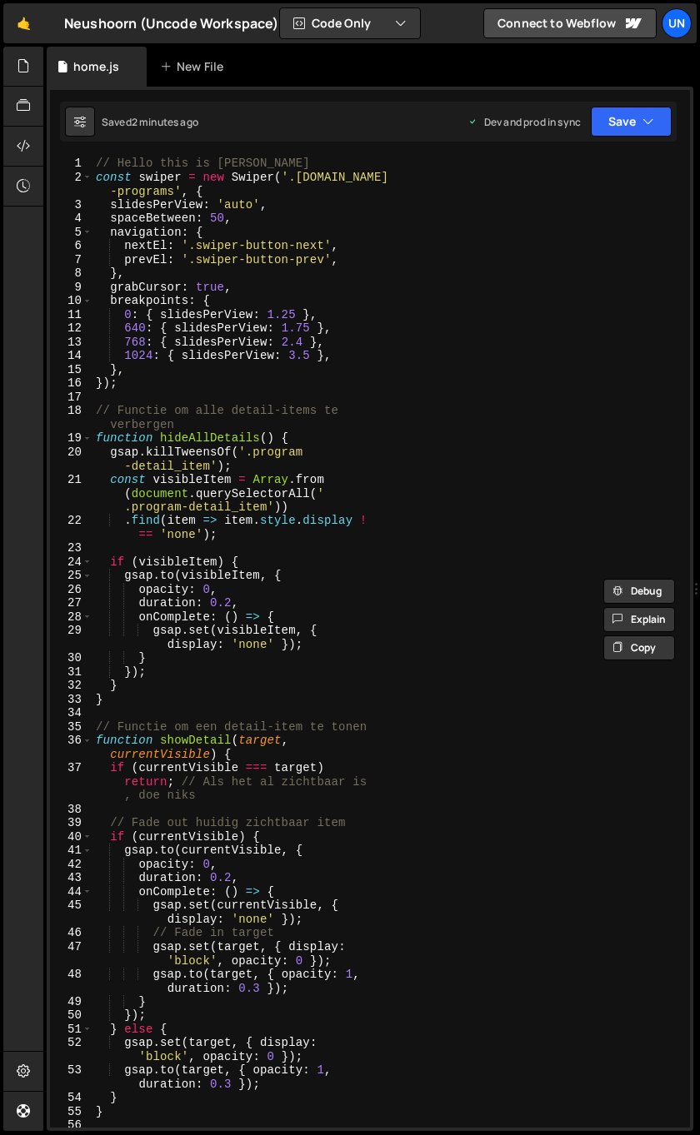
scroll to position [0, 0]
click at [97, 407] on div "// Hello this is Rick const swiper = new Swiper ( '.swiper.is -programs' , { sl…" at bounding box center [387, 656] width 591 height 999
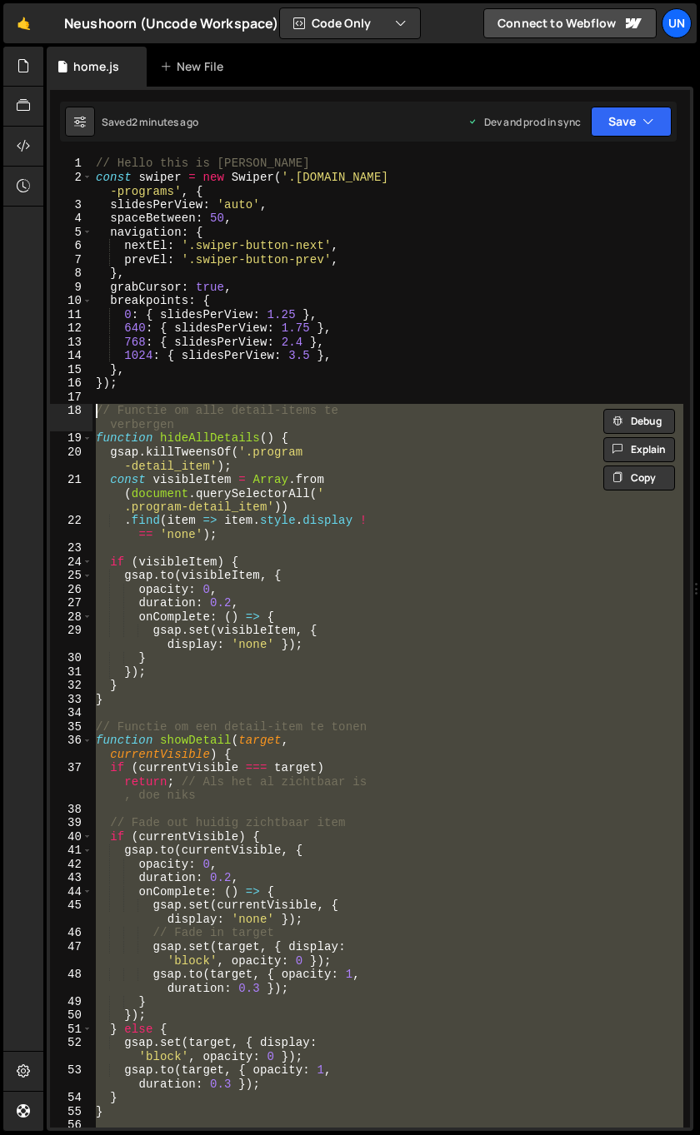
paste textarea "});"
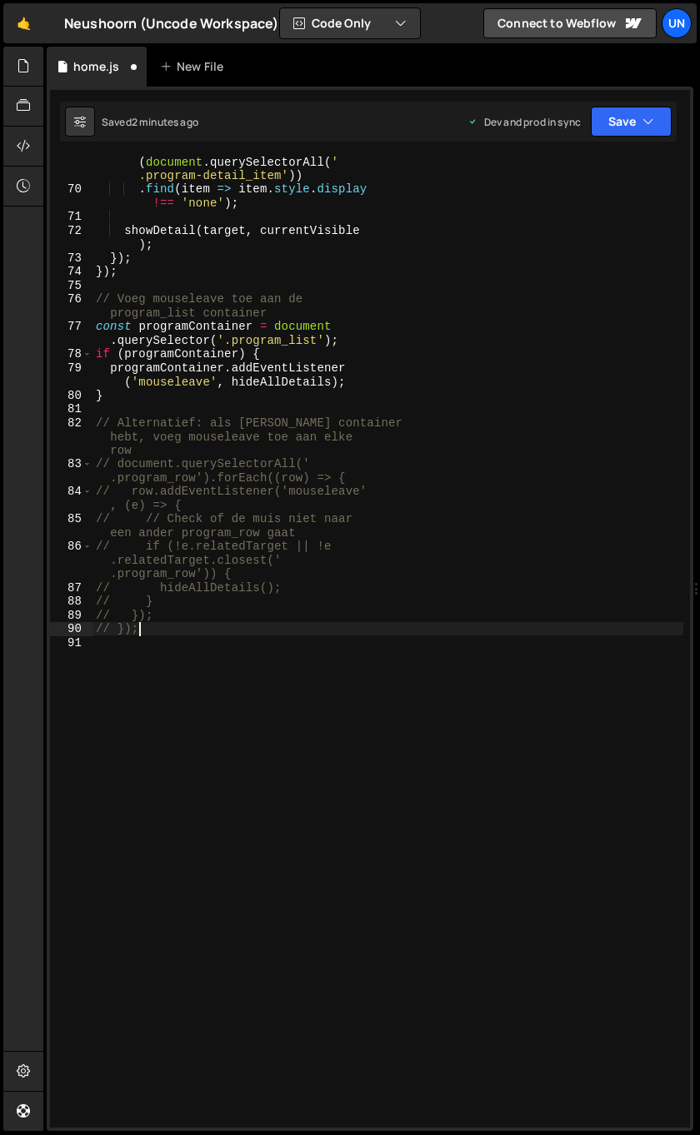
scroll to position [1108, 0]
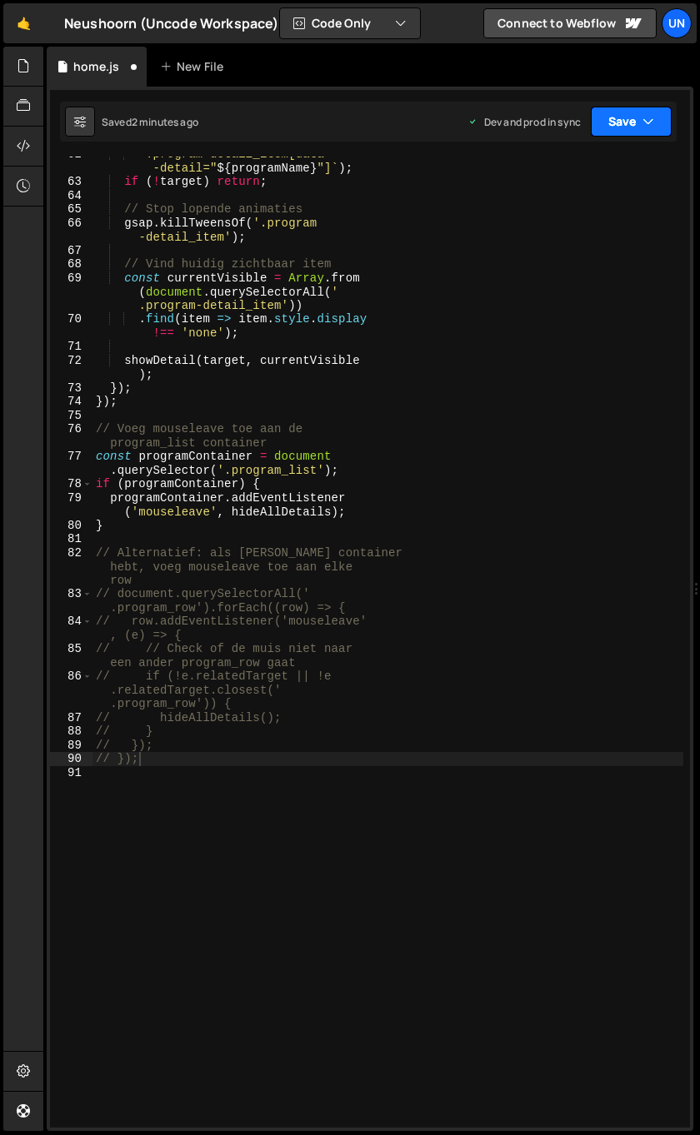
click at [646, 121] on icon "button" at bounding box center [648, 121] width 12 height 17
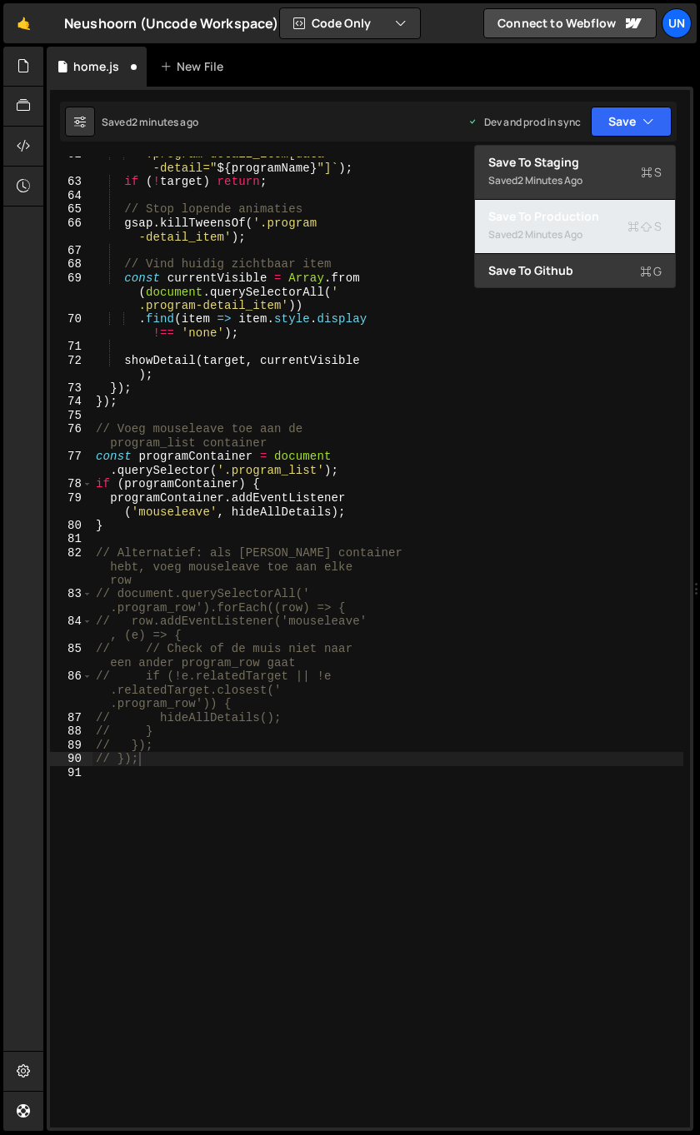
click at [542, 228] on div "2 minutes ago" at bounding box center [549, 234] width 65 height 14
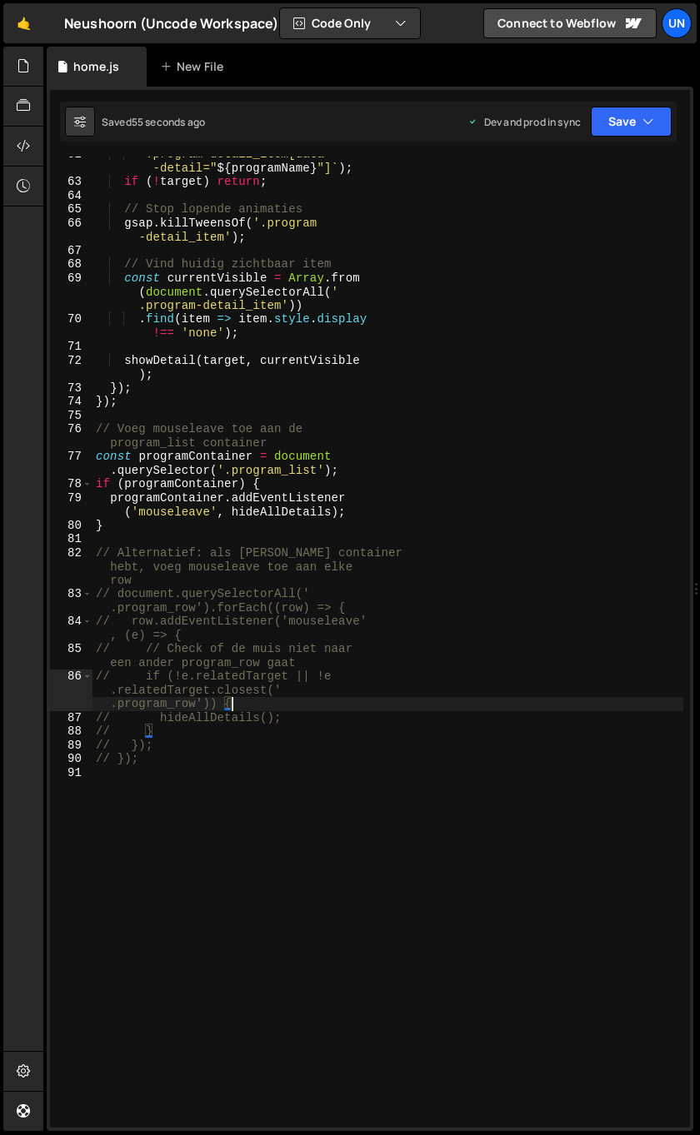
click at [290, 711] on div "` .program-detail_item[data -detail=" ${ programName } "] ` ) ; if ( ! target )…" at bounding box center [387, 653] width 591 height 1013
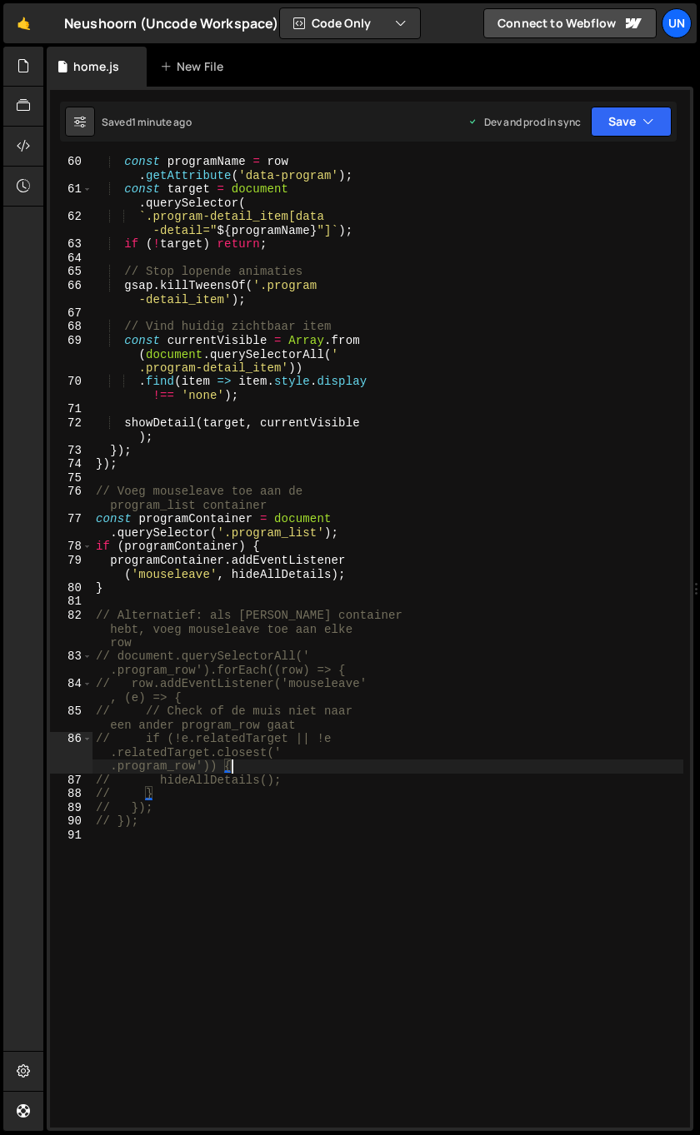
scroll to position [1046, 0]
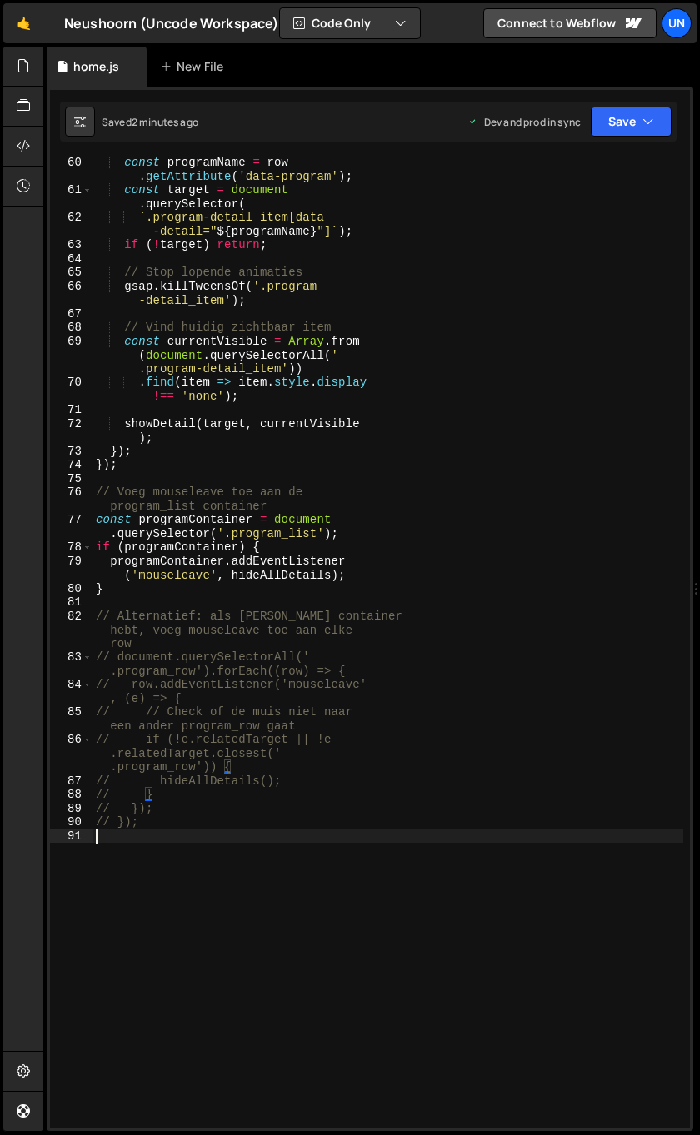
drag, startPoint x: 150, startPoint y: 832, endPoint x: 87, endPoint y: 534, distance: 304.7
click at [87, 534] on div "// if (!e.relatedTarget || !e.relatedTarget.closest('.program_row')) { 60 61 62…" at bounding box center [370, 642] width 640 height 971
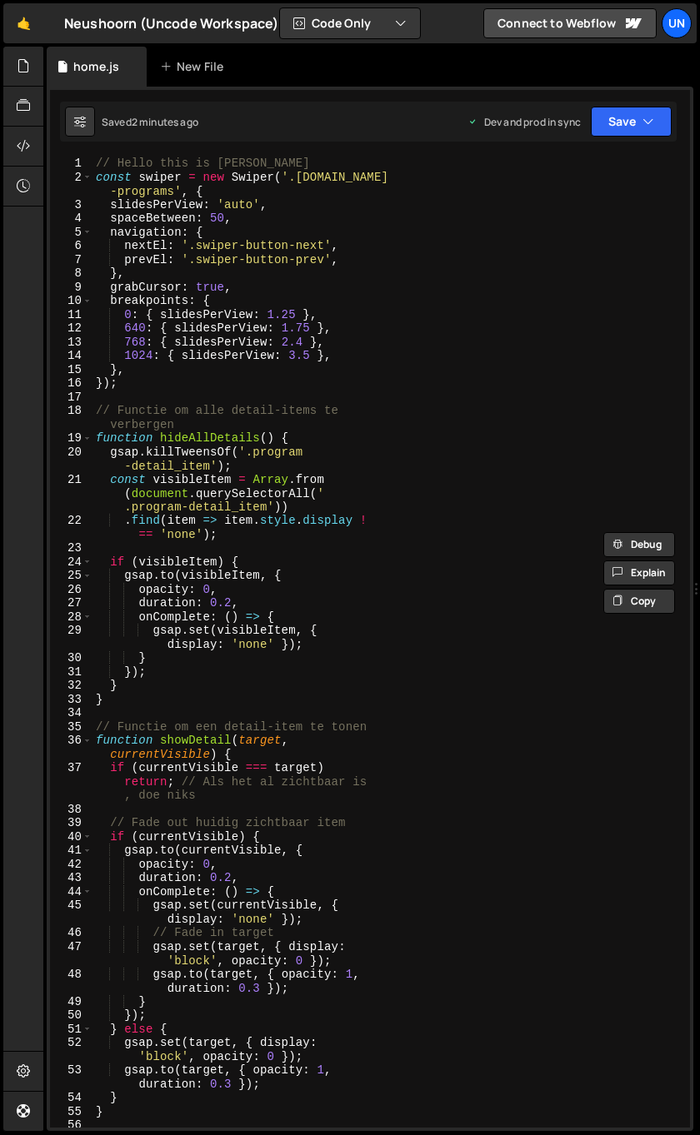
scroll to position [0, 0]
click at [96, 412] on div "// Hello this is Rick const swiper = new Swiper ( '.swiper.is -programs' , { sl…" at bounding box center [387, 656] width 591 height 999
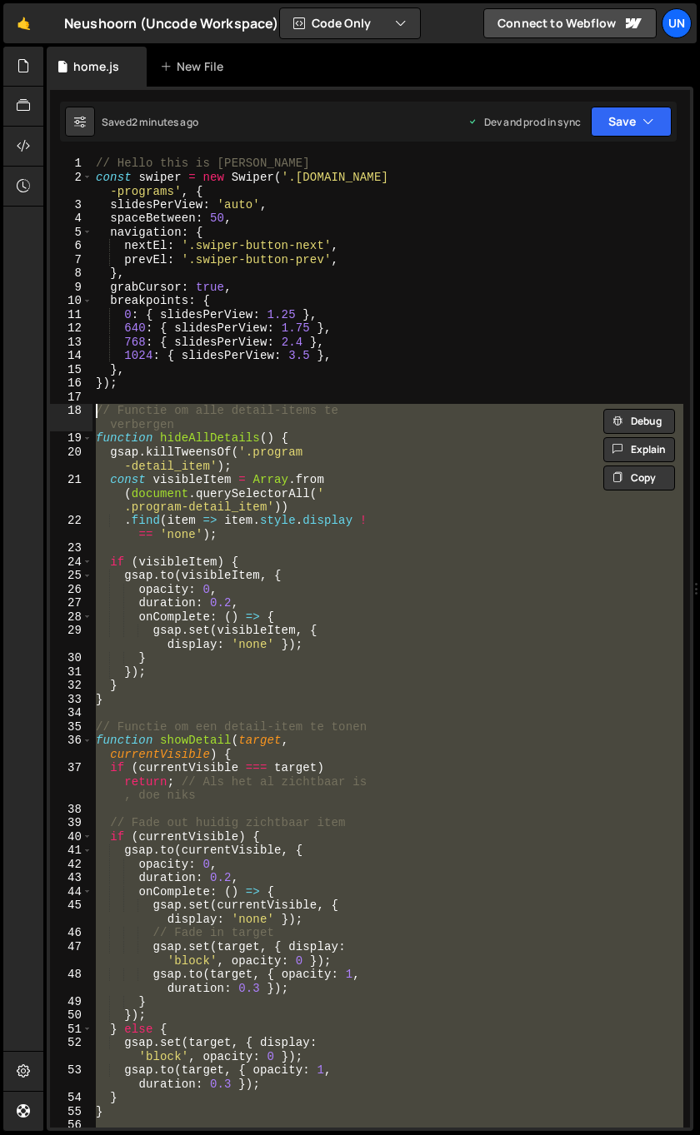
paste textarea "});"
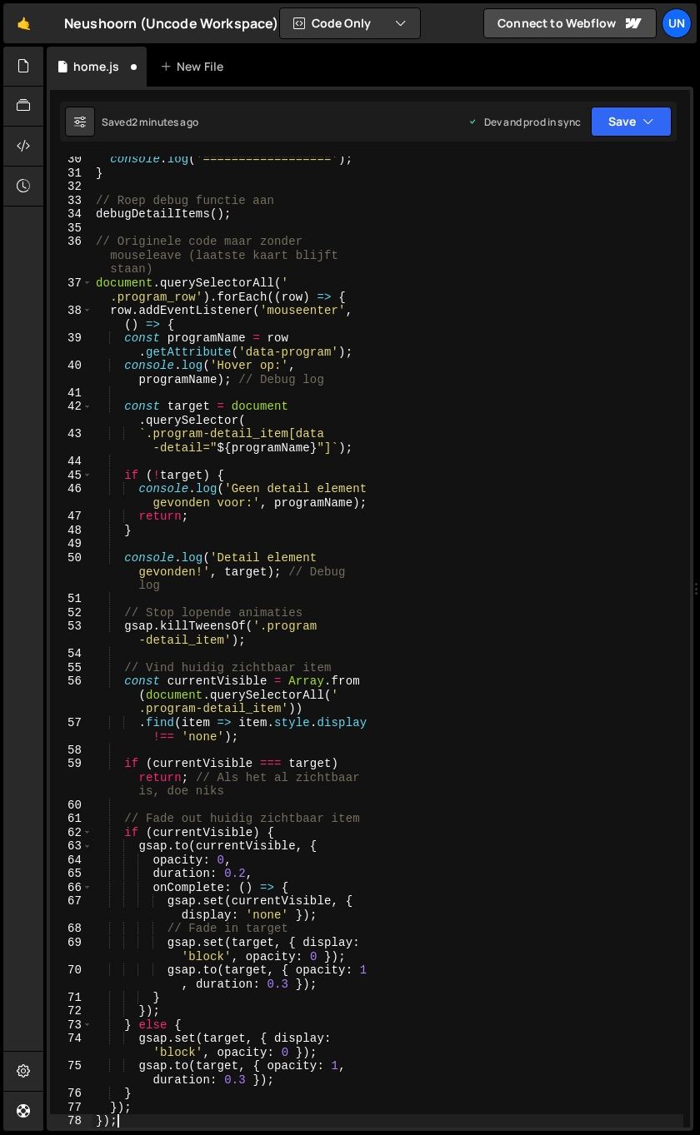
scroll to position [609, 0]
click at [653, 122] on button "Save" at bounding box center [631, 122] width 81 height 30
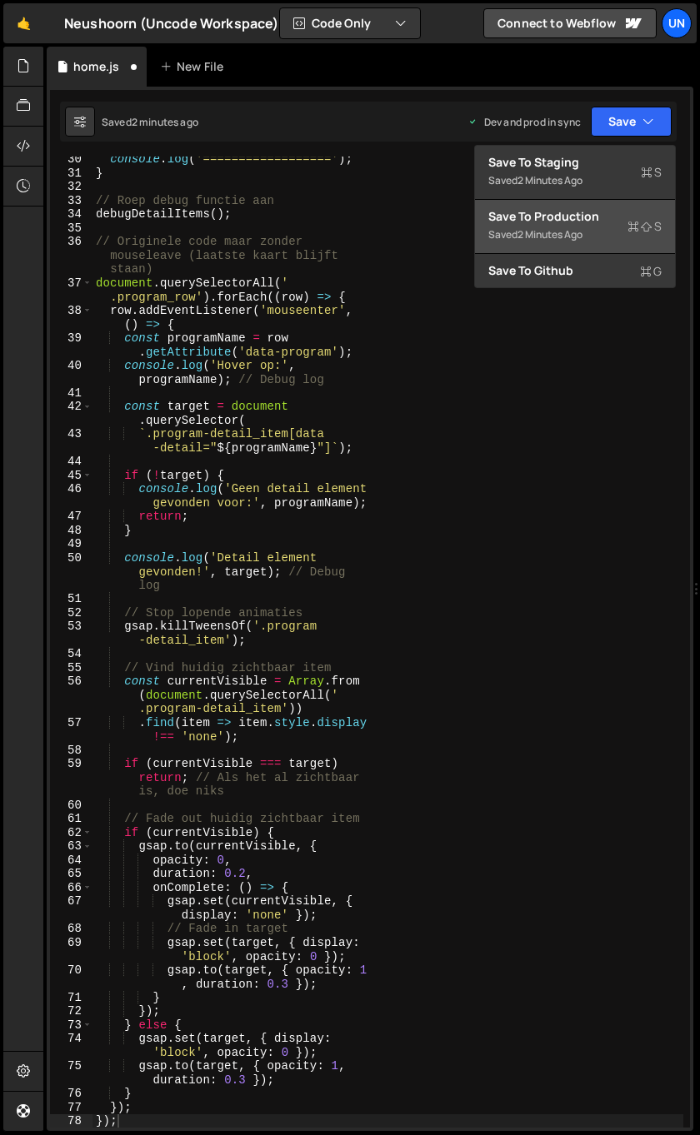
click at [523, 229] on div "2 minutes ago" at bounding box center [549, 234] width 65 height 14
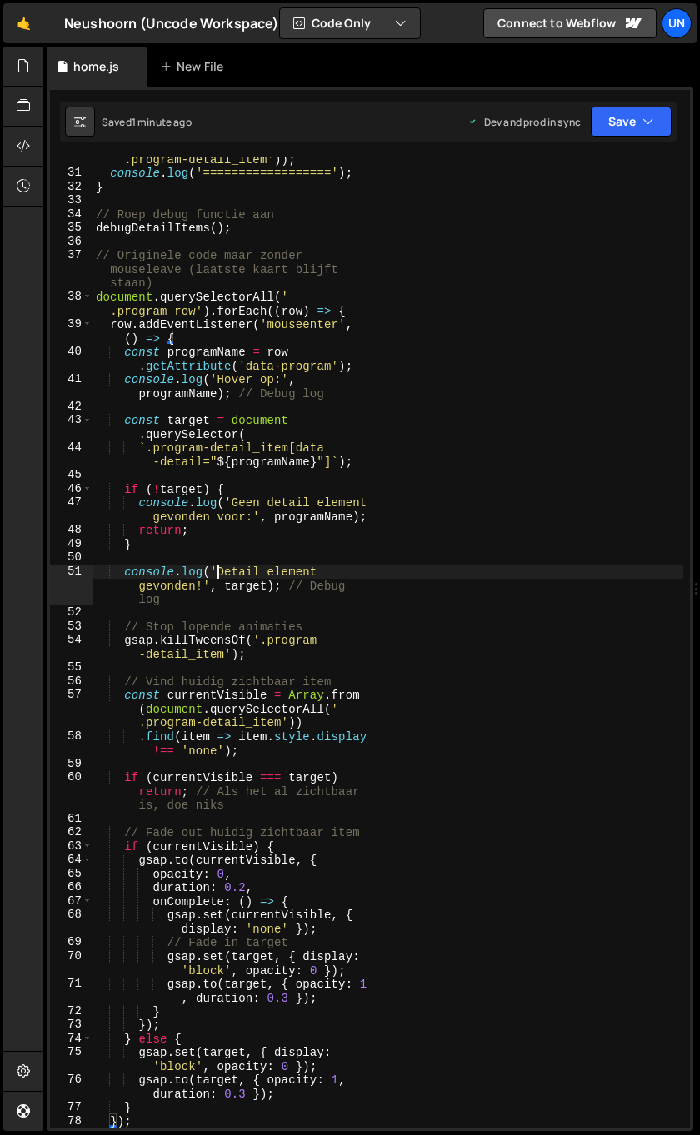
click at [220, 570] on div "console . log ( 'Alle detail items:' , document . querySelectorAll ( ' .program…" at bounding box center [387, 638] width 591 height 1026
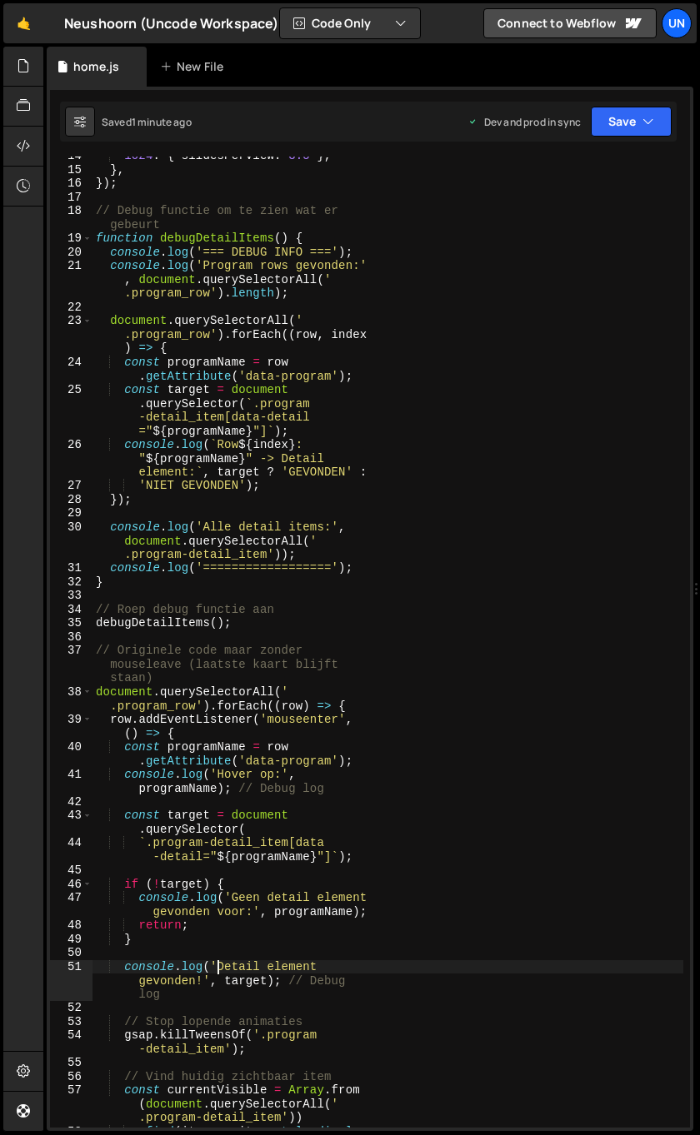
scroll to position [0, 0]
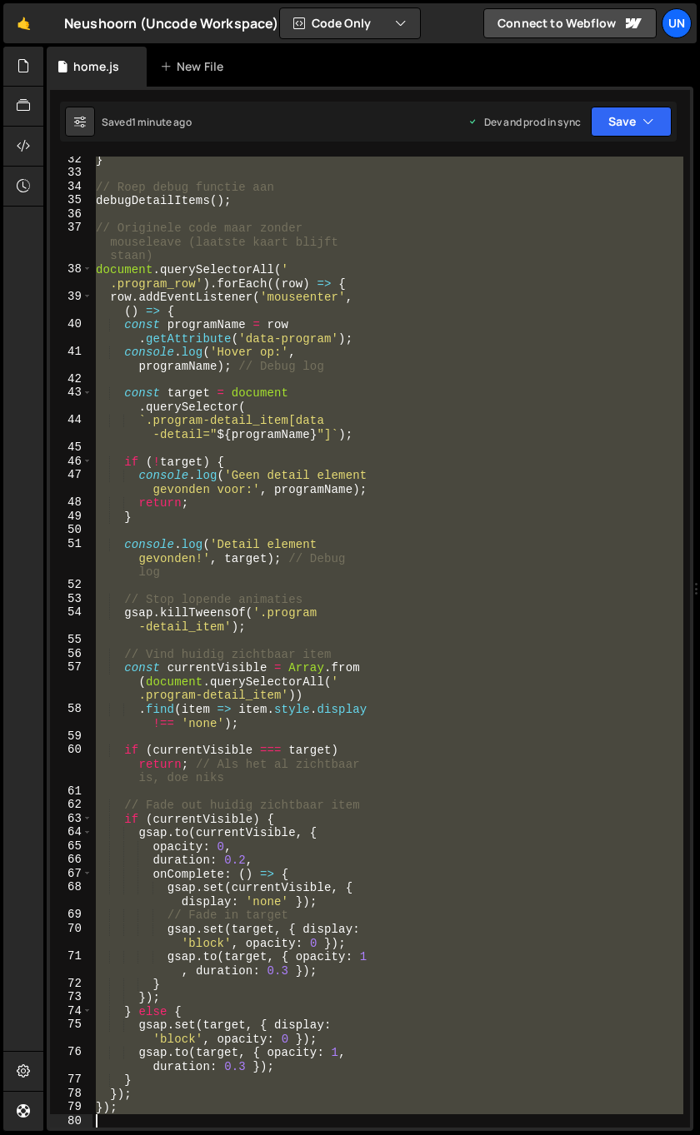
drag, startPoint x: 97, startPoint y: 409, endPoint x: 274, endPoint y: 1143, distance: 754.9
click at [274, 1135] on html "Projects Community Library Blog Un Projects Your Teams Invite team member Accou…" at bounding box center [350, 567] width 700 height 1135
paste textarea
type textarea "});"
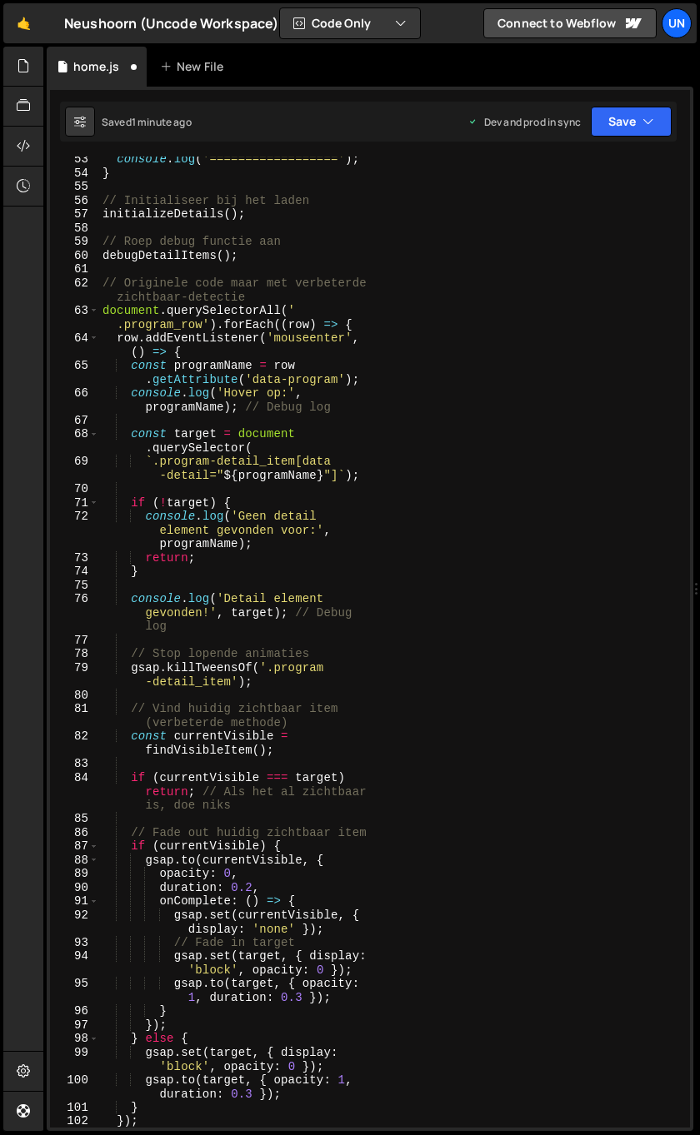
scroll to position [1076, 0]
drag, startPoint x: 623, startPoint y: 115, endPoint x: 616, endPoint y: 132, distance: 17.9
click at [623, 115] on button "Save" at bounding box center [631, 122] width 81 height 30
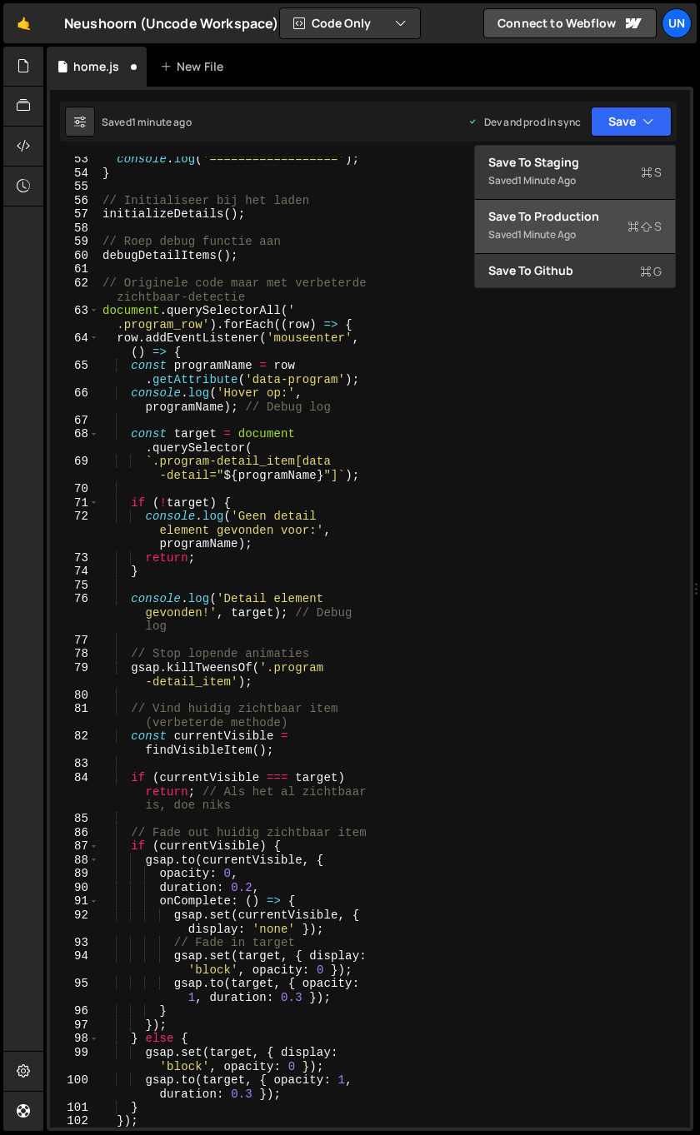
click at [546, 237] on div "1 minute ago" at bounding box center [546, 234] width 58 height 14
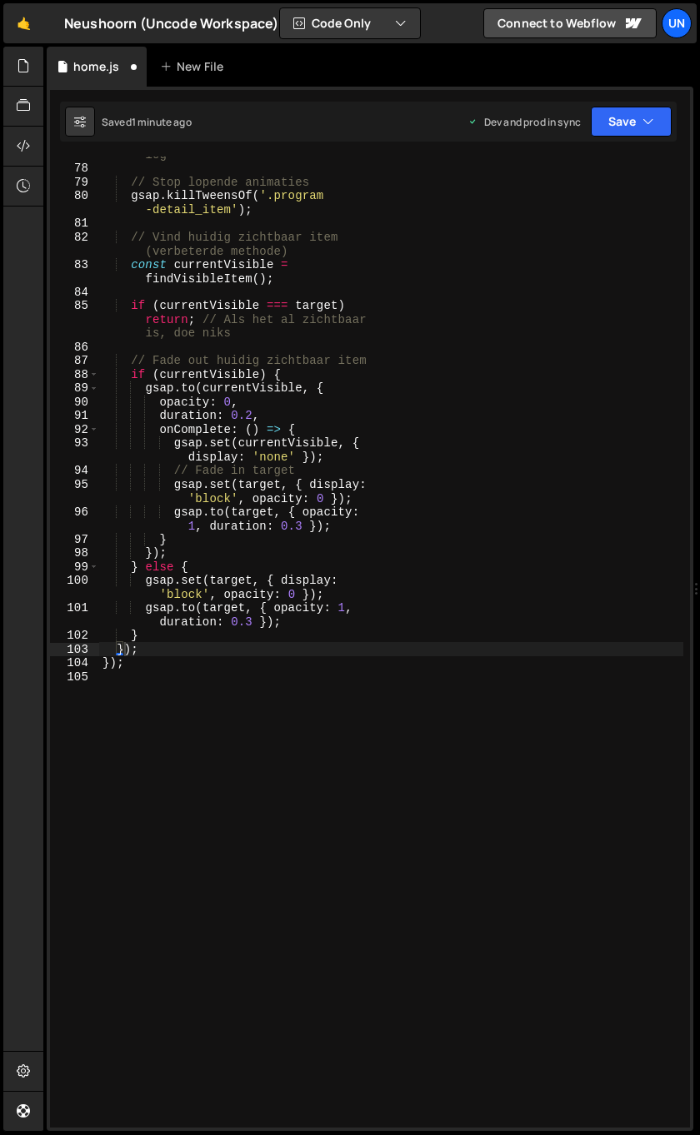
scroll to position [1562, 0]
